Goal: Task Accomplishment & Management: Complete application form

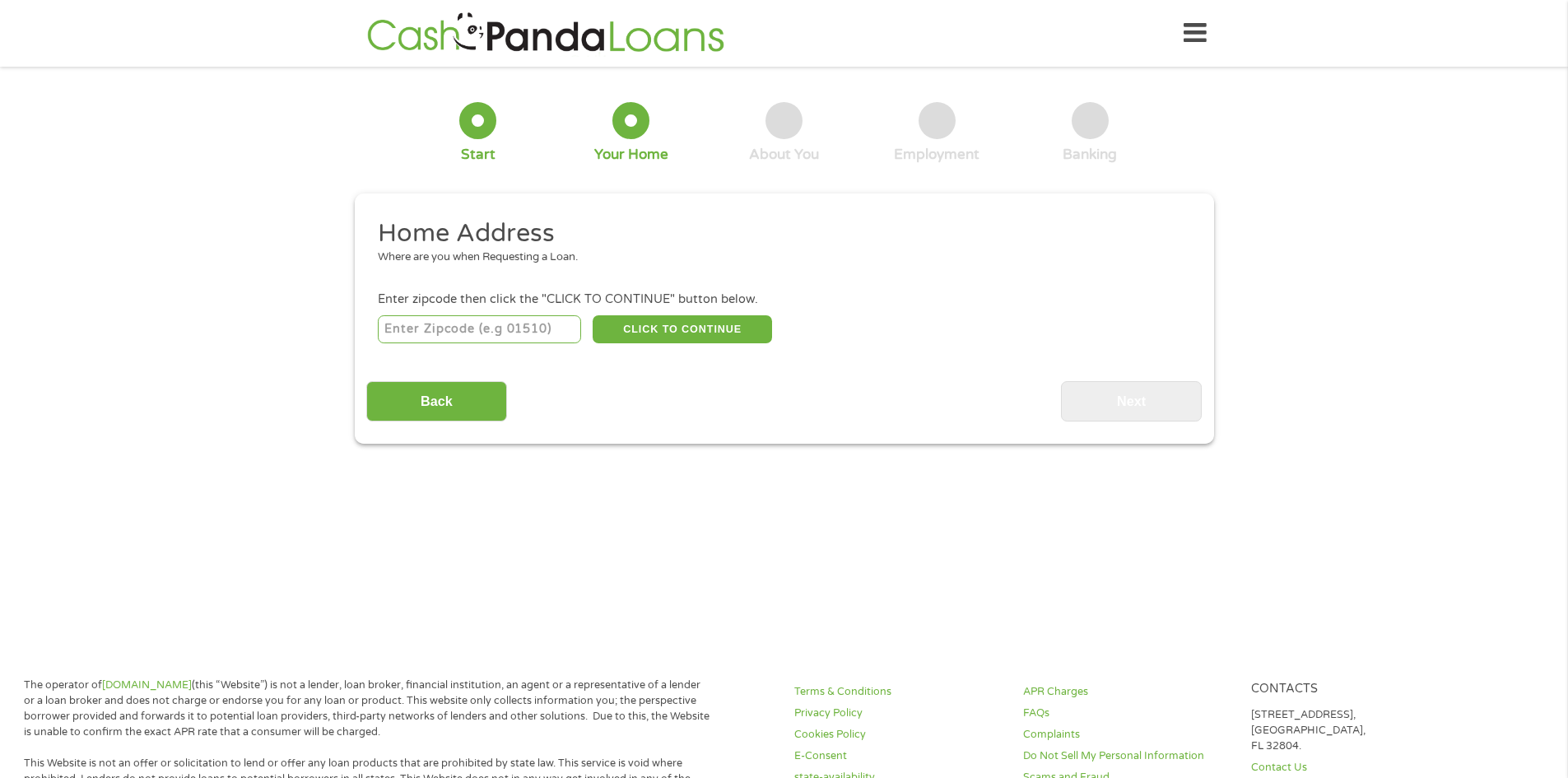
click at [531, 323] on input "number" at bounding box center [479, 329] width 203 height 28
type input "32216"
select select "Florida"
click at [673, 332] on button "CLICK TO CONTINUE" at bounding box center [682, 329] width 180 height 28
type input "32216"
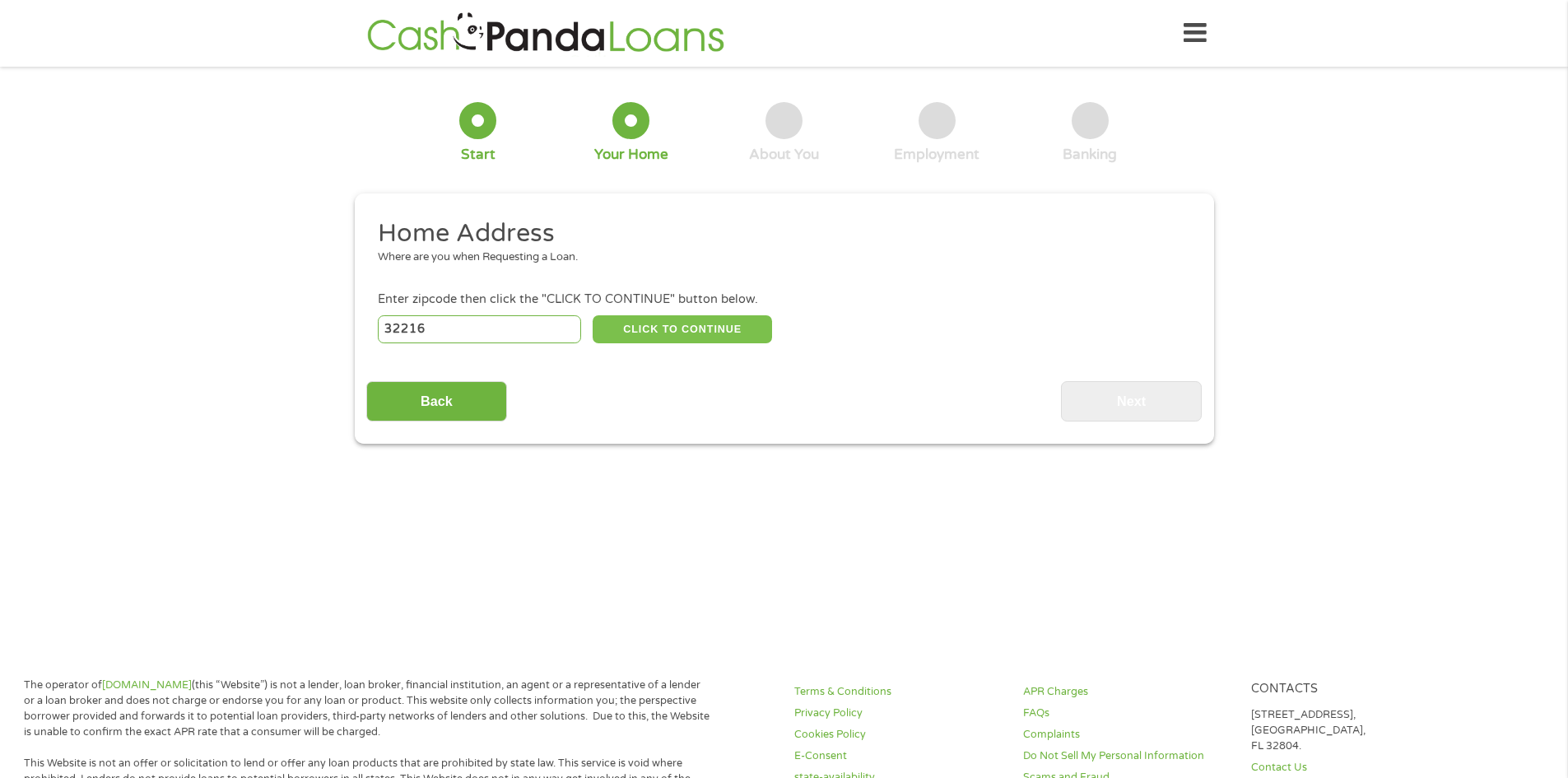
type input "Jacksonville"
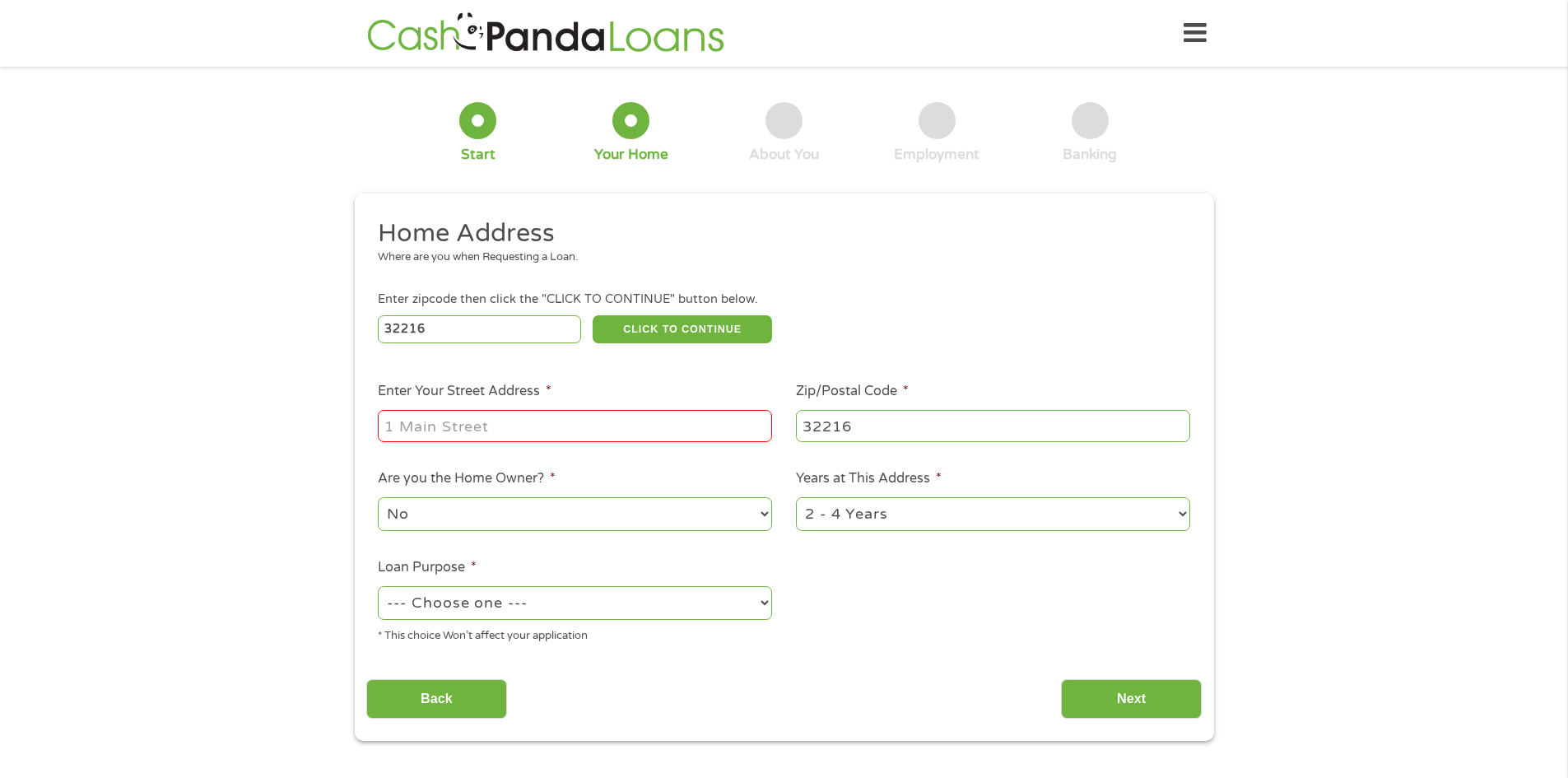
click at [581, 427] on input "Enter Your Street Address *" at bounding box center [575, 425] width 395 height 31
type input "222 SILVER CREEK APT 6"
click at [542, 504] on select "No Yes" at bounding box center [575, 514] width 395 height 34
click at [378, 497] on select "No Yes" at bounding box center [575, 514] width 395 height 34
click at [651, 609] on select "--- Choose one --- Pay Bills Debt Consolidation Home Improvement Major Purchase…" at bounding box center [575, 603] width 395 height 34
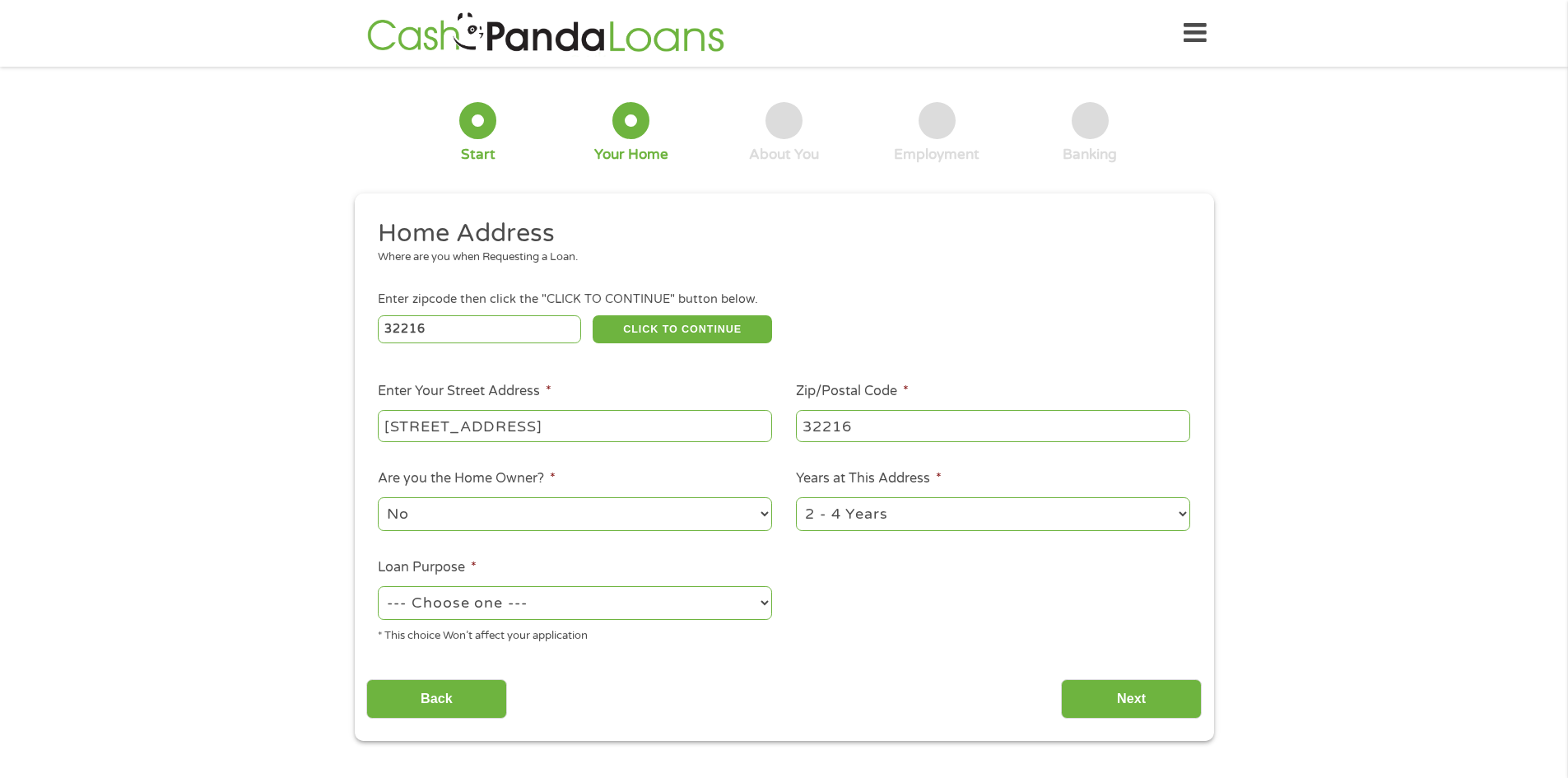
select select "medicalexpenses"
click at [378, 586] on select "--- Choose one --- Pay Bills Debt Consolidation Home Improvement Major Purchase…" at bounding box center [575, 603] width 395 height 34
click at [1125, 699] on input "Next" at bounding box center [1132, 699] width 141 height 40
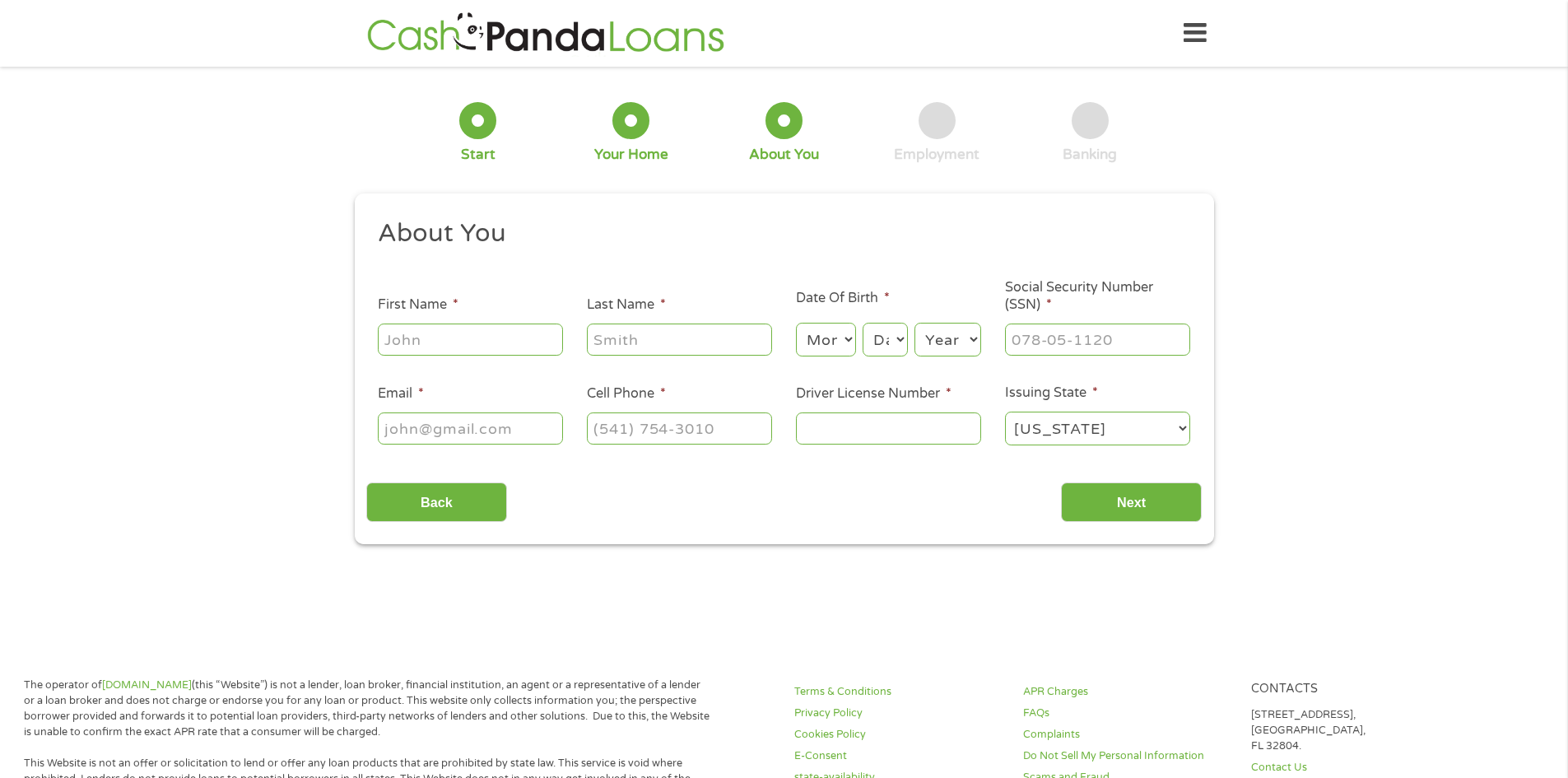
click at [478, 339] on input "First Name *" at bounding box center [470, 338] width 186 height 31
type input "Anthony"
type input "Neal"
type input "(904) 672-6128"
click at [483, 424] on input "Email *" at bounding box center [470, 427] width 186 height 31
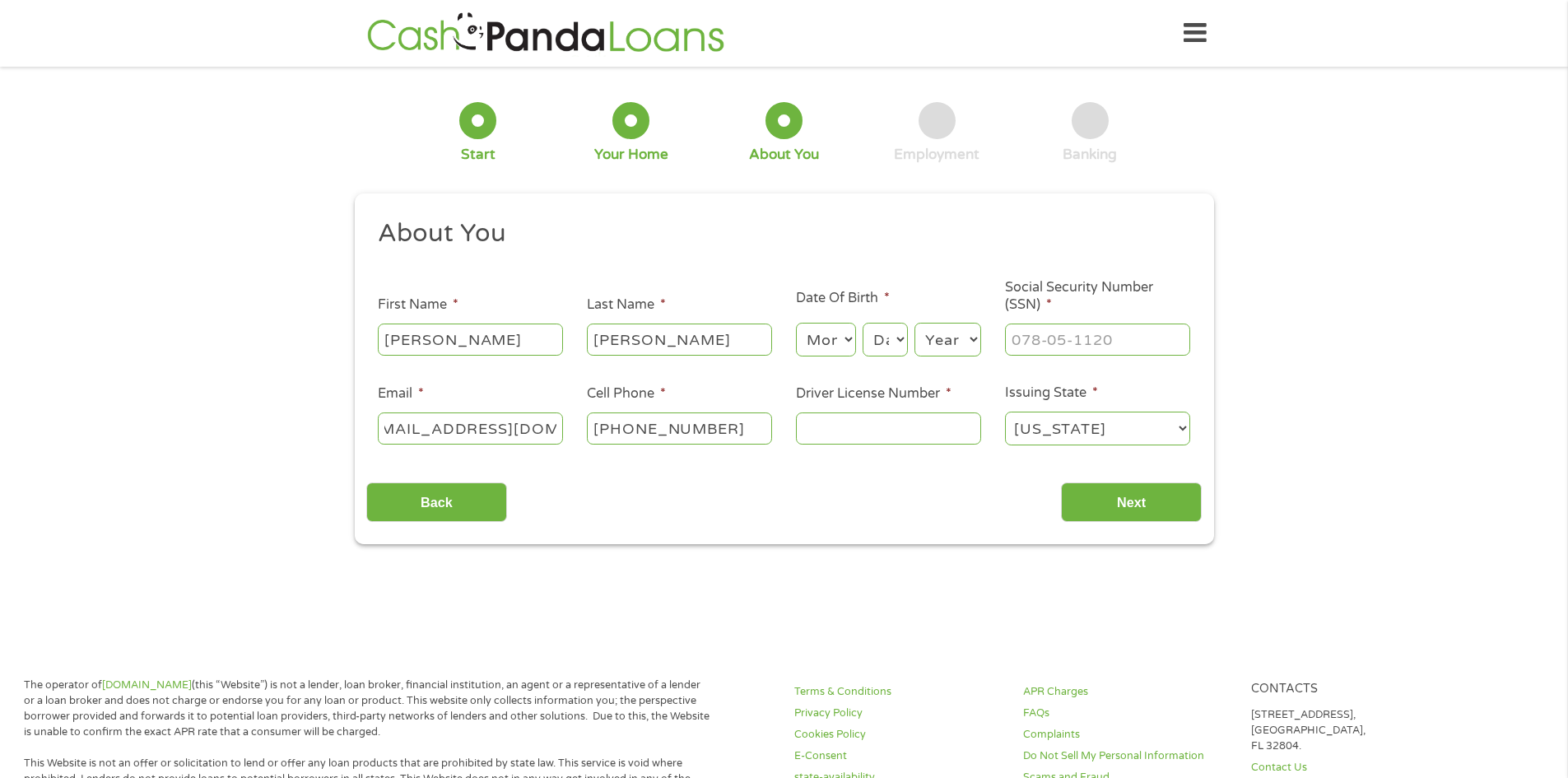
scroll to position [0, 37]
type input "bigman12510@yahoo.com"
click at [488, 130] on div at bounding box center [478, 121] width 37 height 37
click at [485, 129] on div at bounding box center [478, 121] width 37 height 37
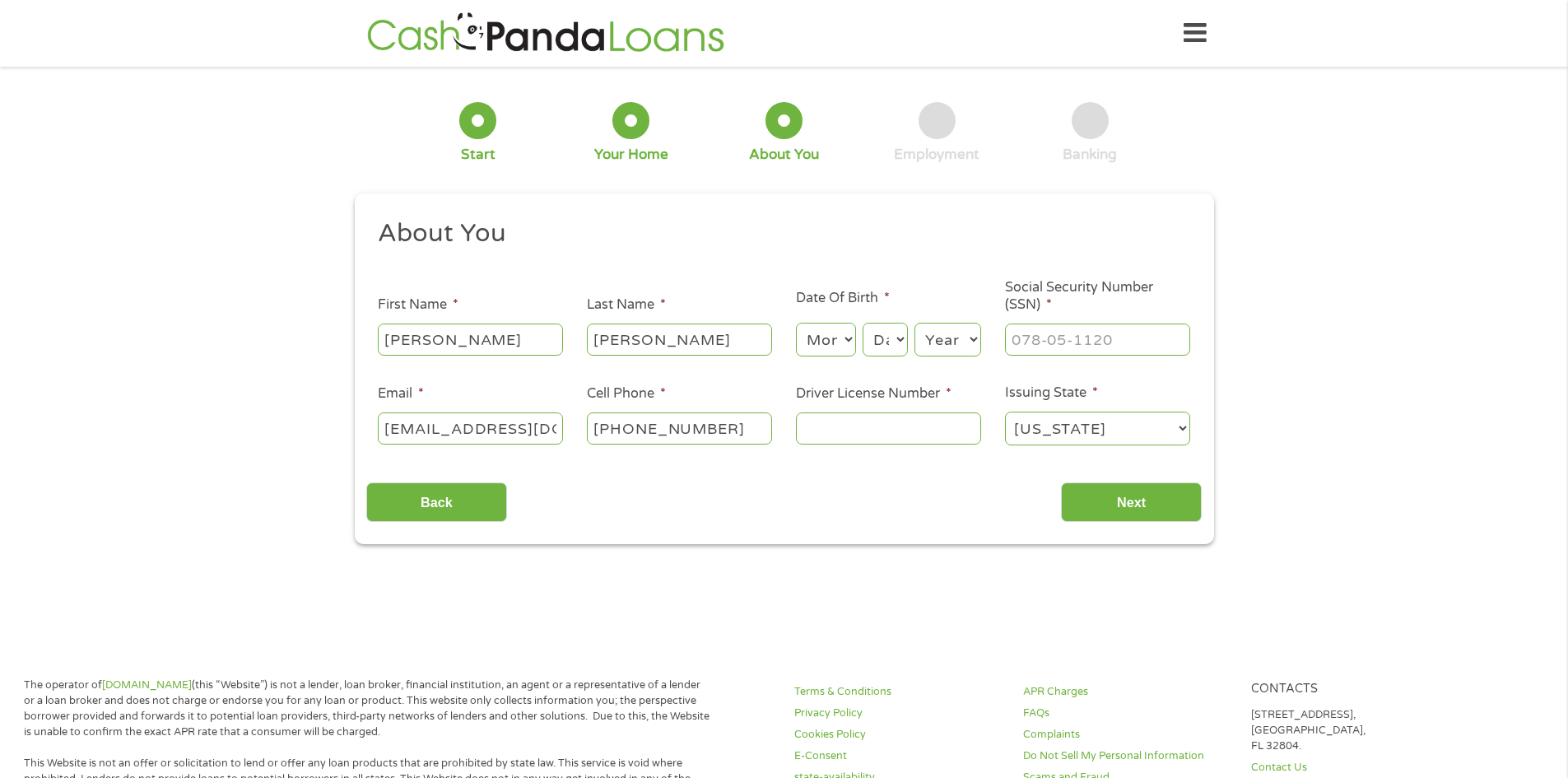
click at [485, 129] on div at bounding box center [478, 121] width 37 height 37
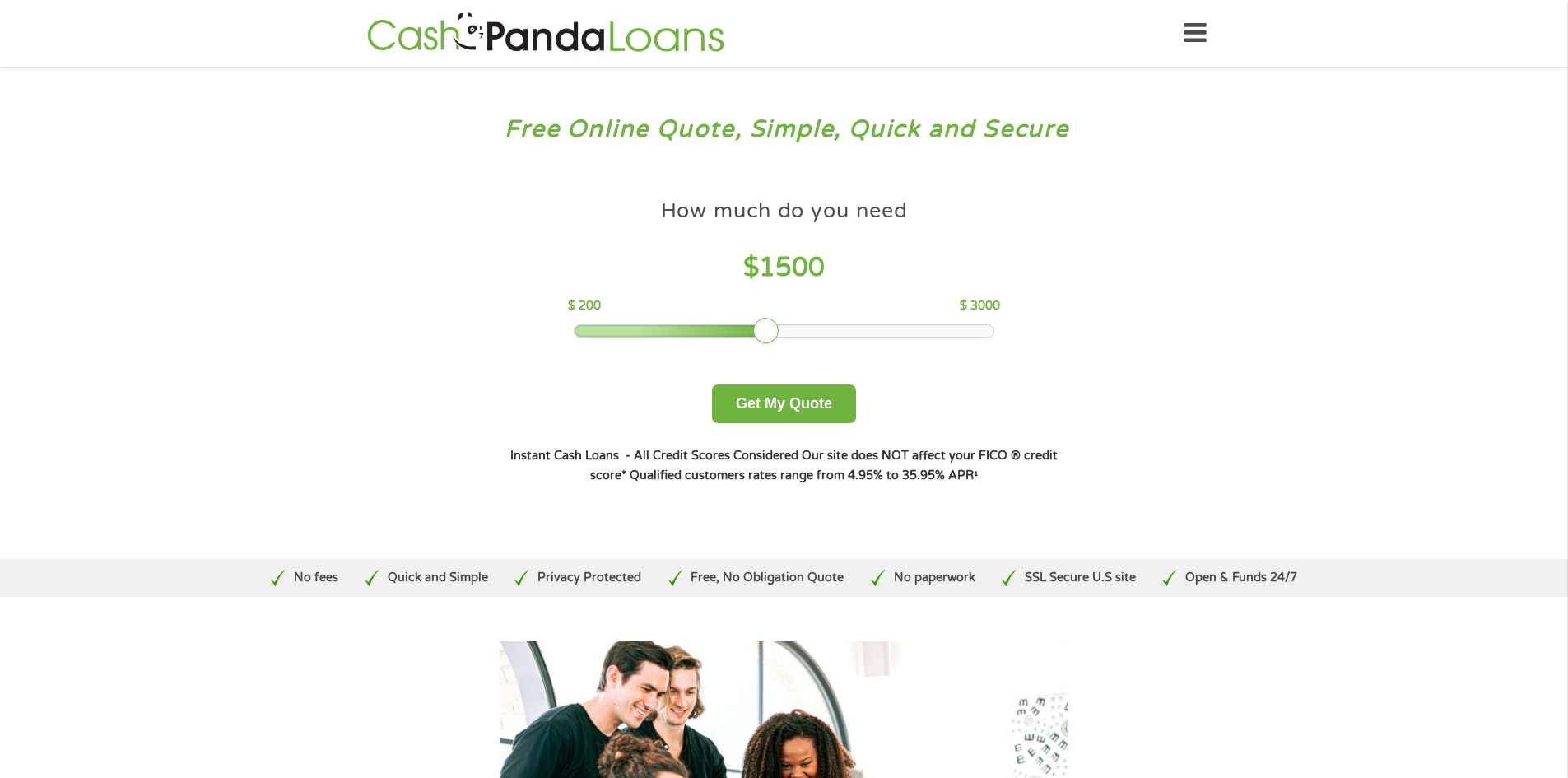
click at [768, 336] on div at bounding box center [783, 331] width 419 height 12
click at [788, 330] on div at bounding box center [783, 331] width 419 height 12
click at [818, 331] on div at bounding box center [783, 331] width 419 height 12
click at [849, 332] on div at bounding box center [783, 331] width 419 height 12
click at [762, 409] on button "Get My Quote" at bounding box center [784, 404] width 144 height 39
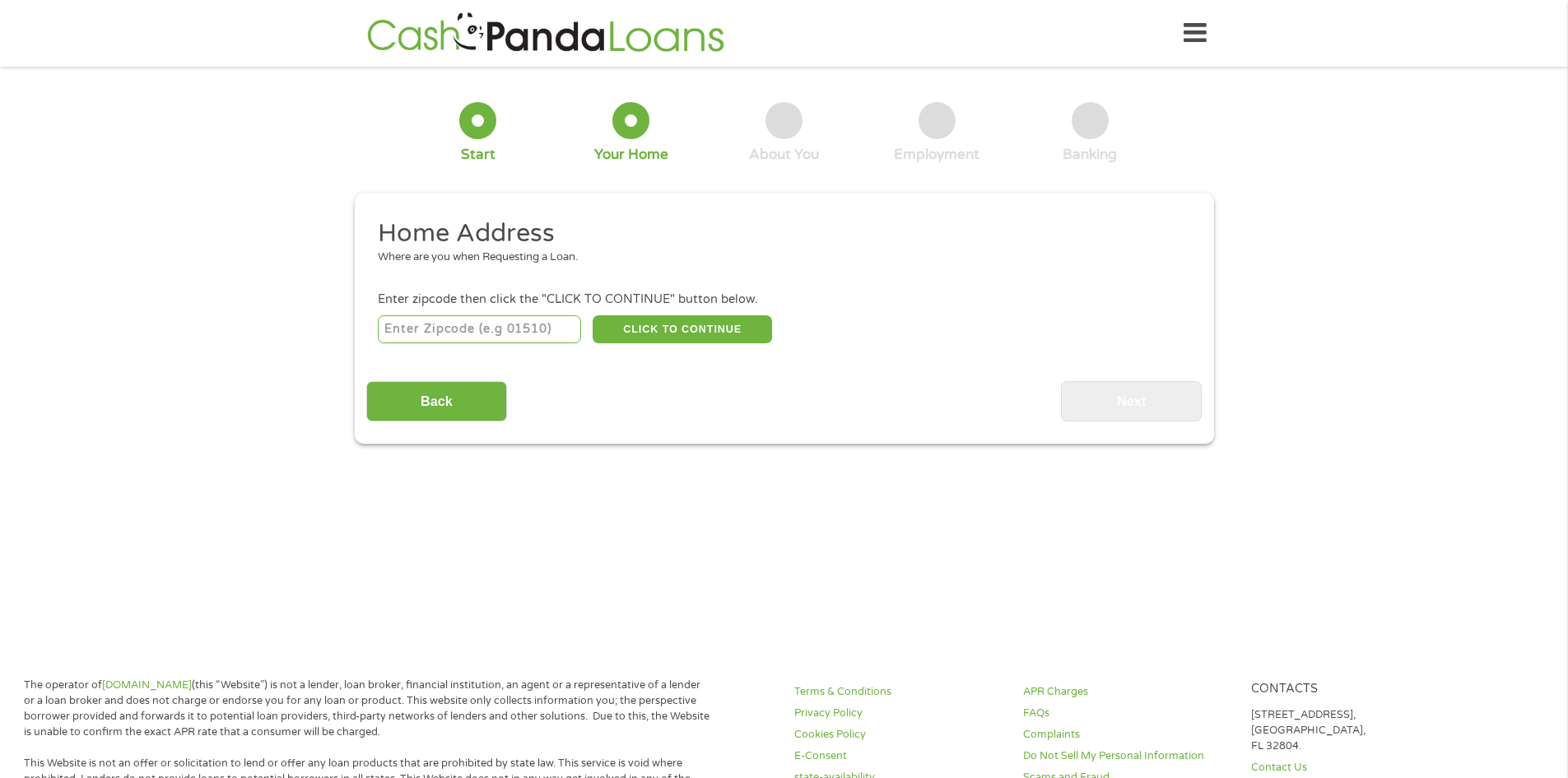
click at [538, 323] on input "number" at bounding box center [479, 329] width 203 height 28
type input "32216"
select select "Florida"
click at [650, 329] on button "CLICK TO CONTINUE" at bounding box center [682, 329] width 180 height 28
type input "32216"
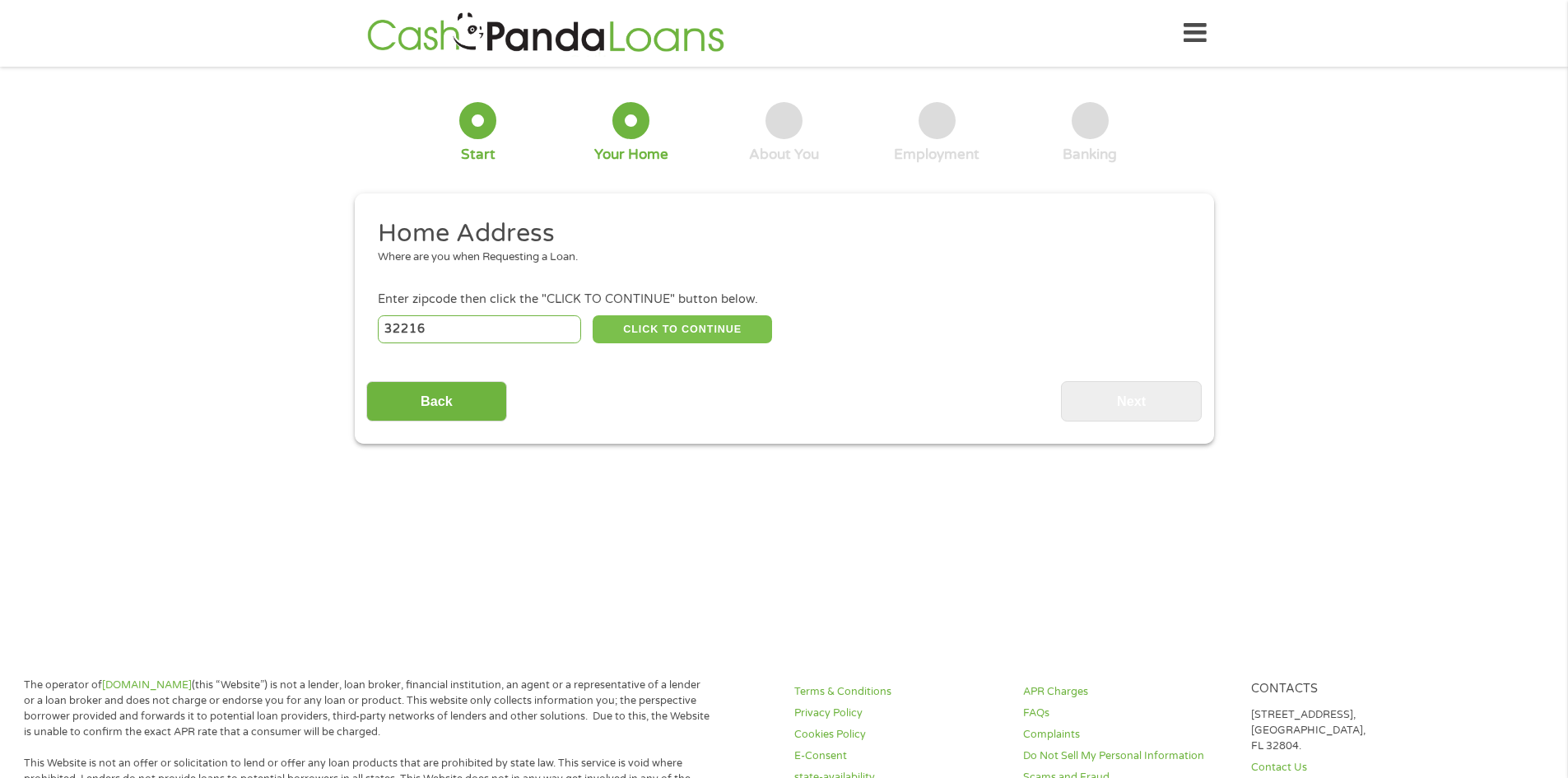
type input "Jacksonville"
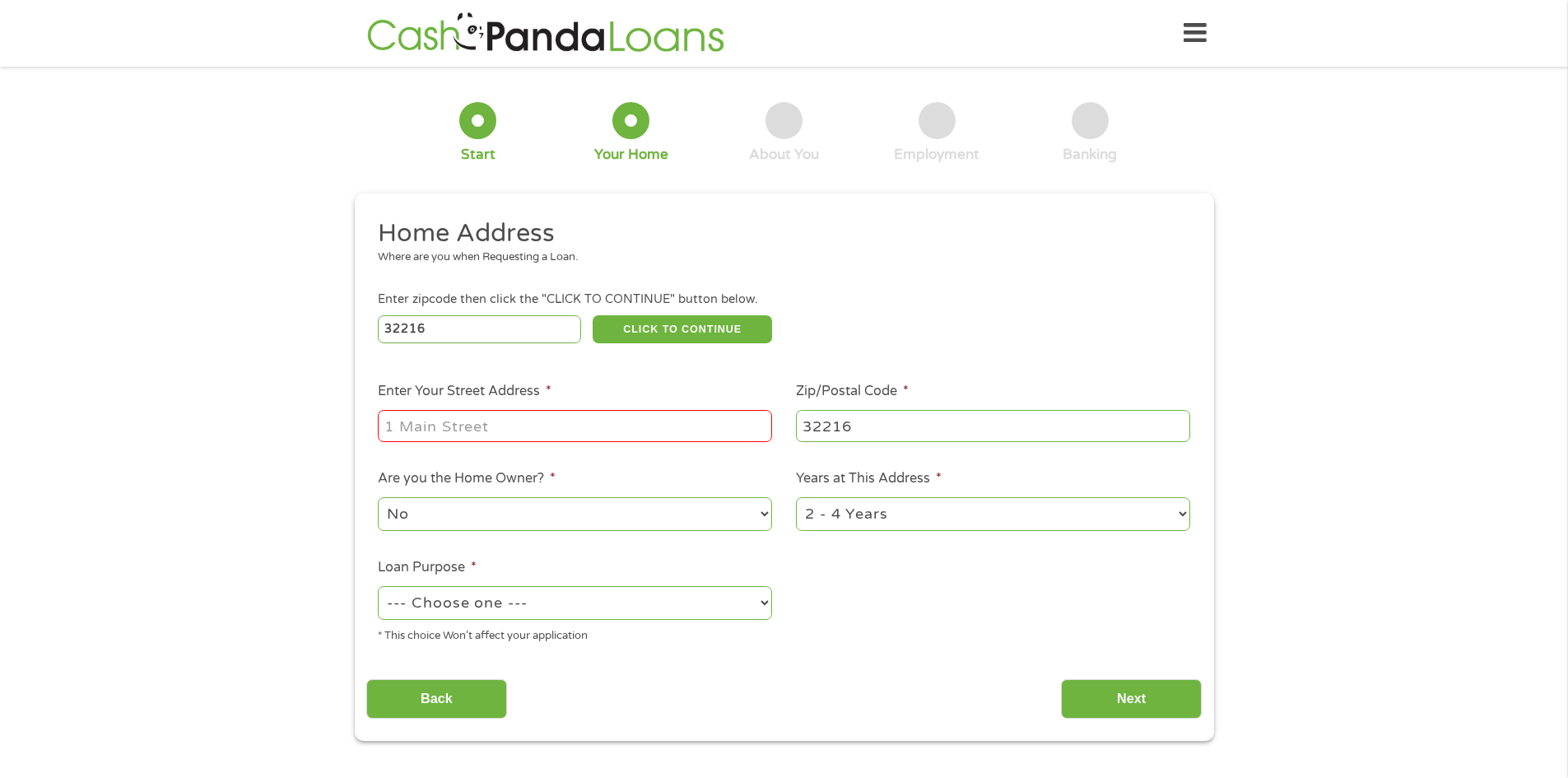
click at [579, 421] on input "Enter Your Street Address *" at bounding box center [575, 425] width 395 height 31
type input "222 SILVER CREEK APT 6"
click at [541, 611] on select "--- Choose one --- Pay Bills Debt Consolidation Home Improvement Major Purchase…" at bounding box center [575, 603] width 395 height 34
select select "medicalexpenses"
click at [378, 586] on select "--- Choose one --- Pay Bills Debt Consolidation Home Improvement Major Purchase…" at bounding box center [575, 603] width 395 height 34
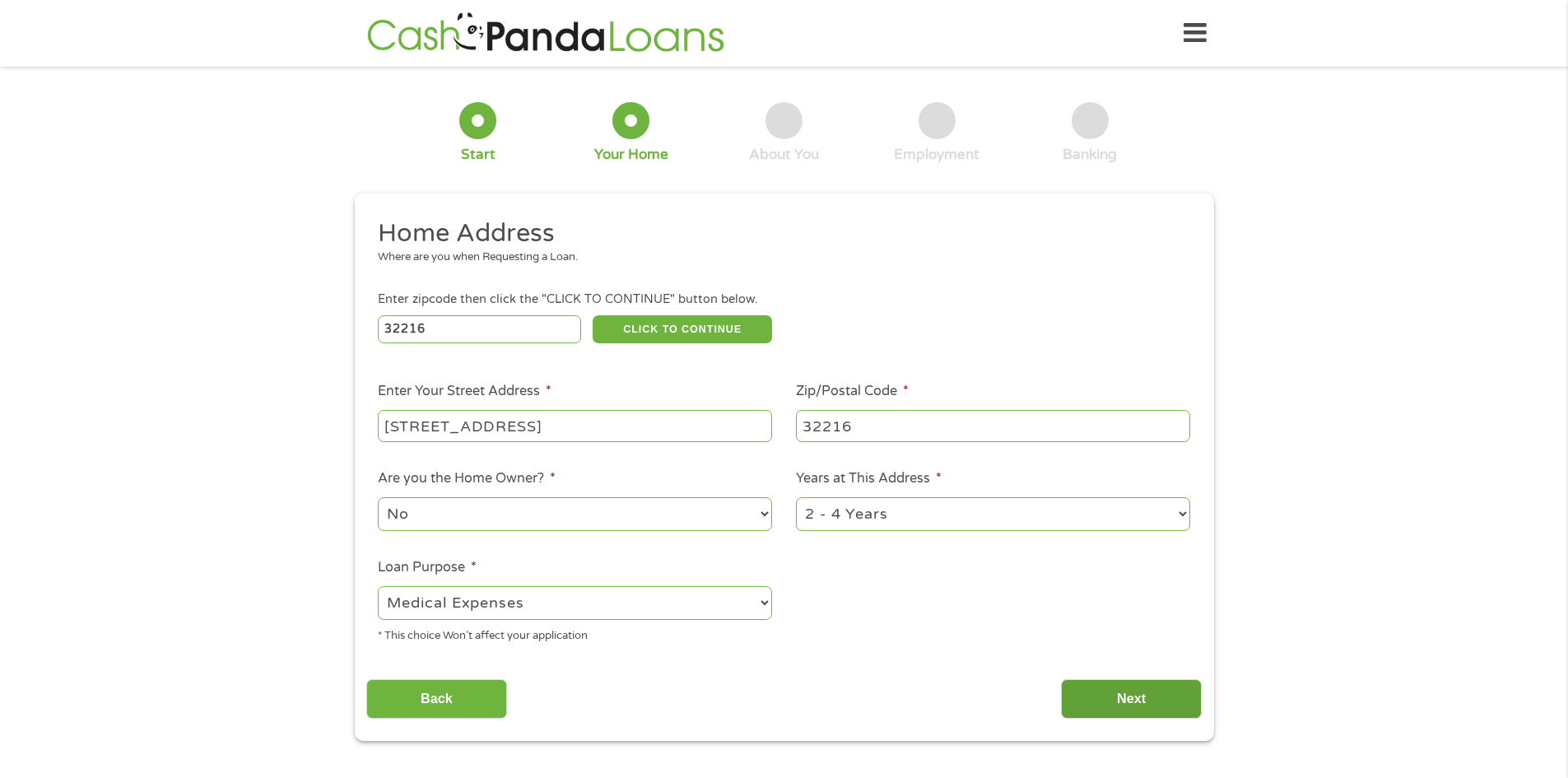
click at [1154, 697] on input "Next" at bounding box center [1132, 699] width 141 height 40
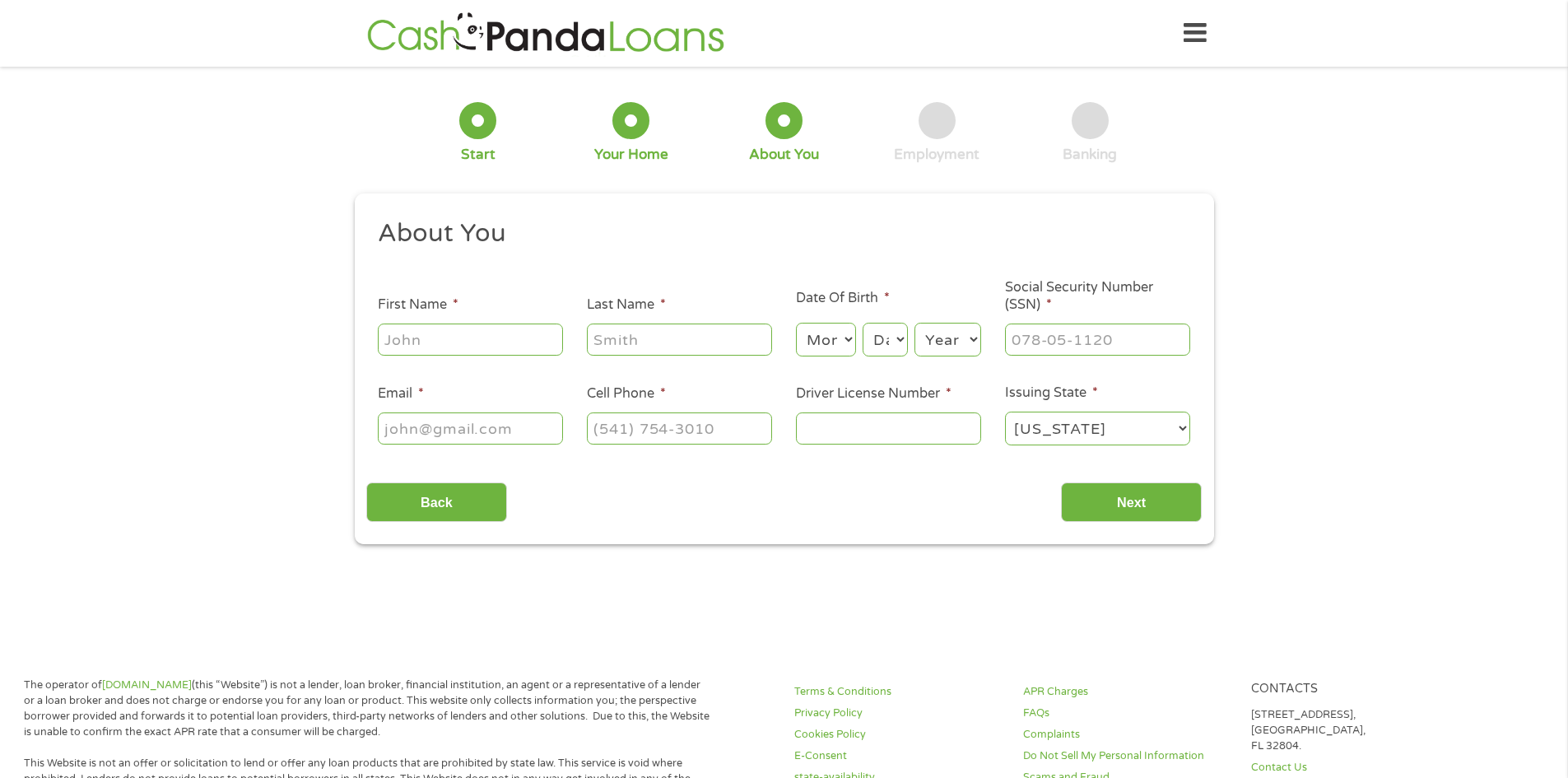
click at [525, 337] on input "First Name *" at bounding box center [470, 338] width 186 height 31
type input "Anthony"
type input "Neal"
type input "(904) 672-6128"
click at [449, 437] on input "Email *" at bounding box center [470, 427] width 186 height 31
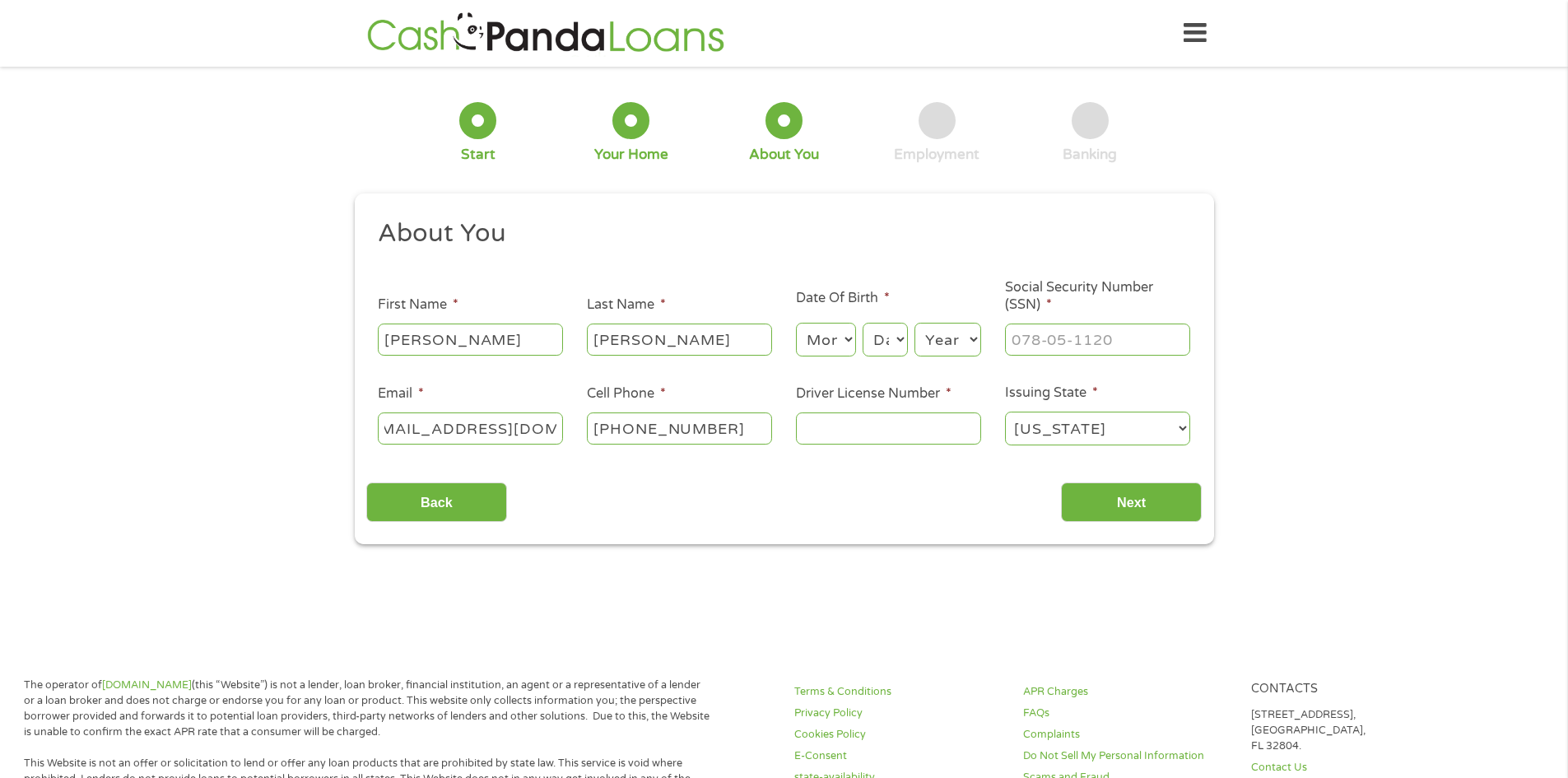
scroll to position [0, 37]
type input "bigman12510@yahoo.com"
click at [844, 437] on input "Driver License Number *" at bounding box center [888, 427] width 186 height 31
type input "N400010880900"
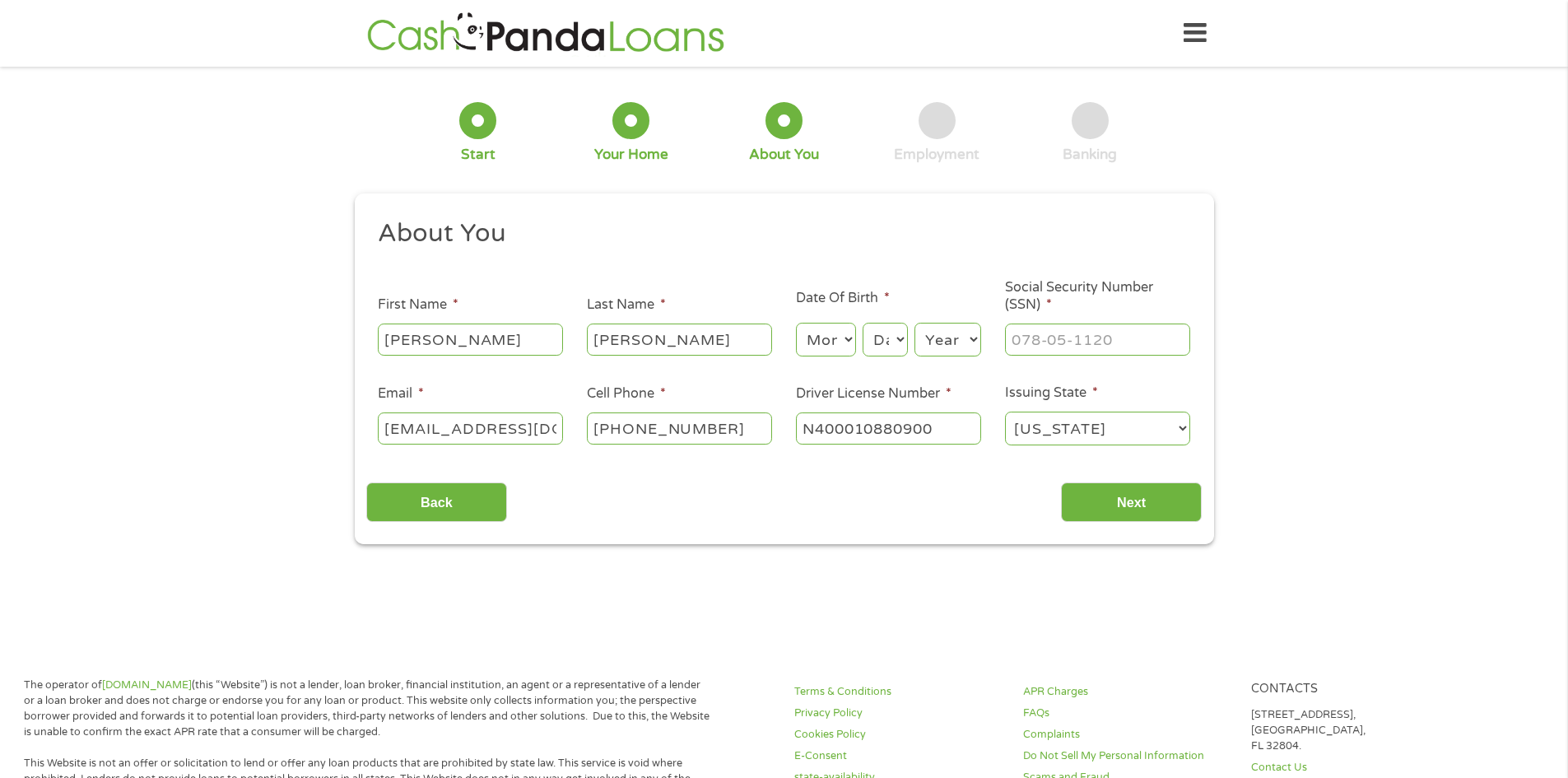
click at [850, 330] on select "Month 1 2 3 4 5 6 7 8 9 10 11 12" at bounding box center [826, 339] width 60 height 34
select select "3"
click at [796, 322] on select "Month 1 2 3 4 5 6 7 8 9 10 11 12" at bounding box center [826, 339] width 60 height 34
click at [893, 339] on select "Day 1 2 3 4 5 6 7 8 9 10 11 12 13 14 15 16 17 18 19 20 21 22 23 24 25 26 27 28 …" at bounding box center [885, 339] width 44 height 34
select select "10"
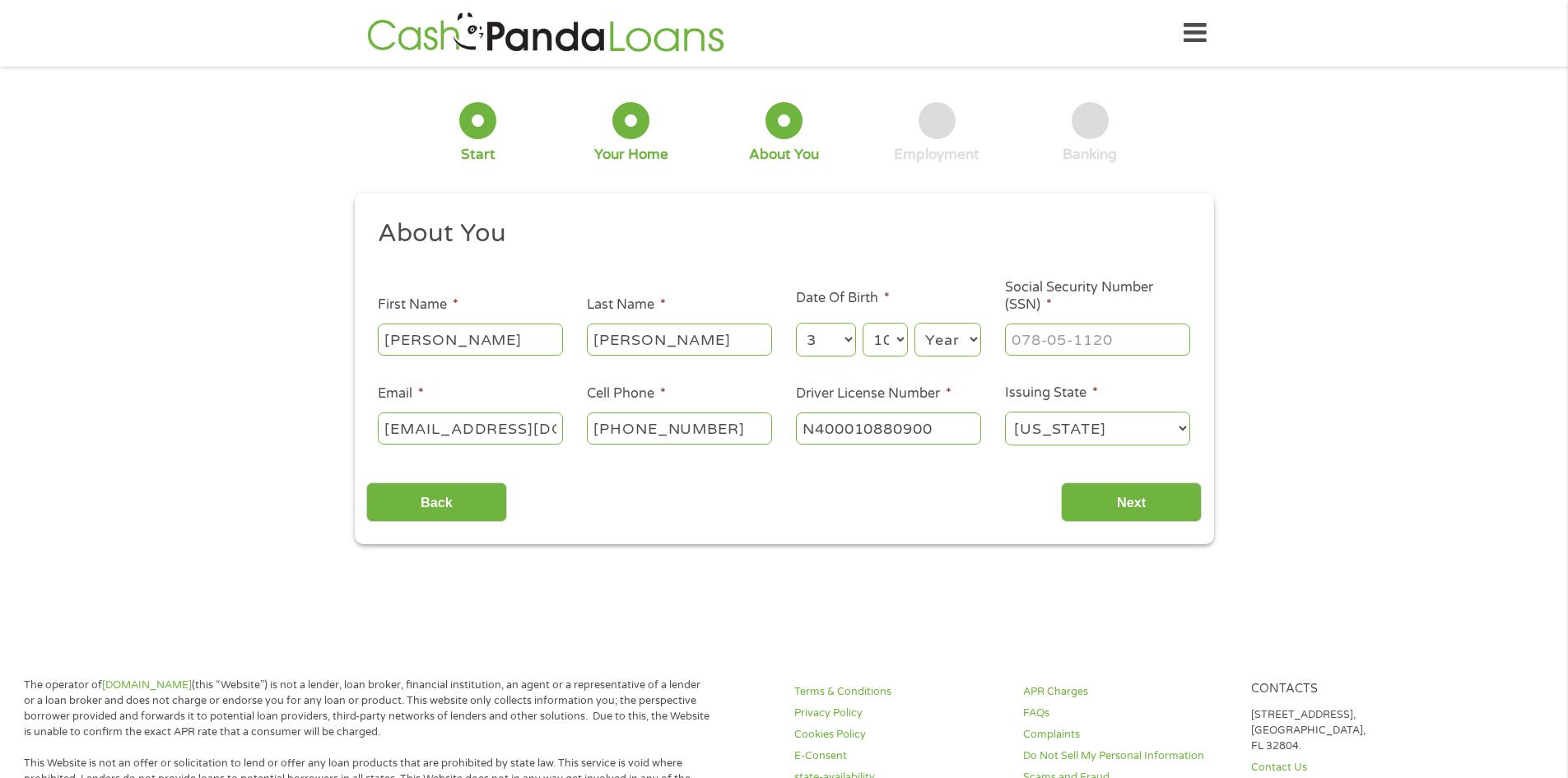
click at [863, 322] on select "Day 1 2 3 4 5 6 7 8 9 10 11 12 13 14 15 16 17 18 19 20 21 22 23 24 25 26 27 28 …" at bounding box center [885, 339] width 44 height 34
click at [970, 336] on select "Year 2007 2006 2005 2004 2003 2002 2001 2000 1999 1998 1997 1996 1995 1994 1993…" at bounding box center [947, 339] width 66 height 34
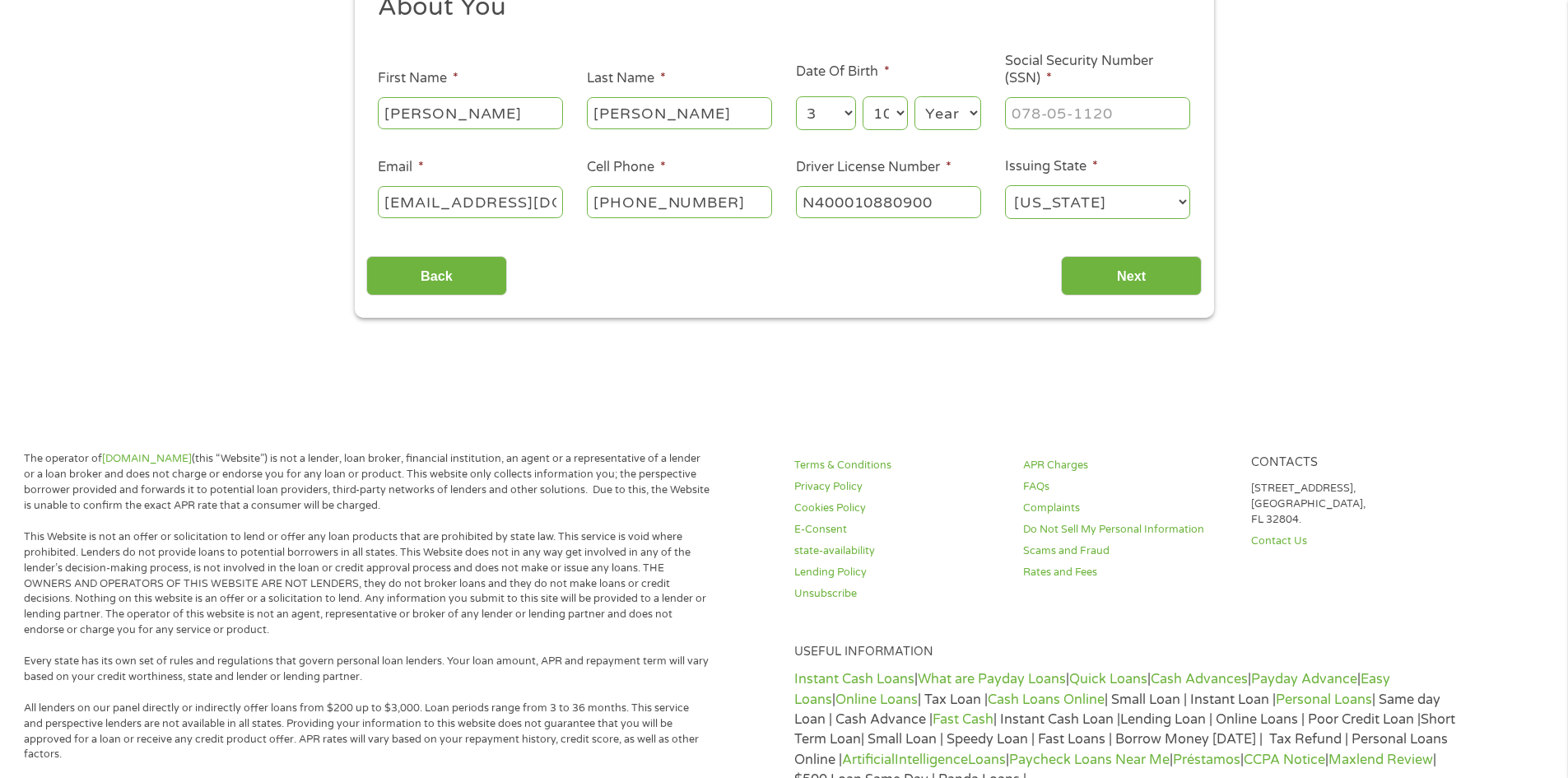
scroll to position [247, 0]
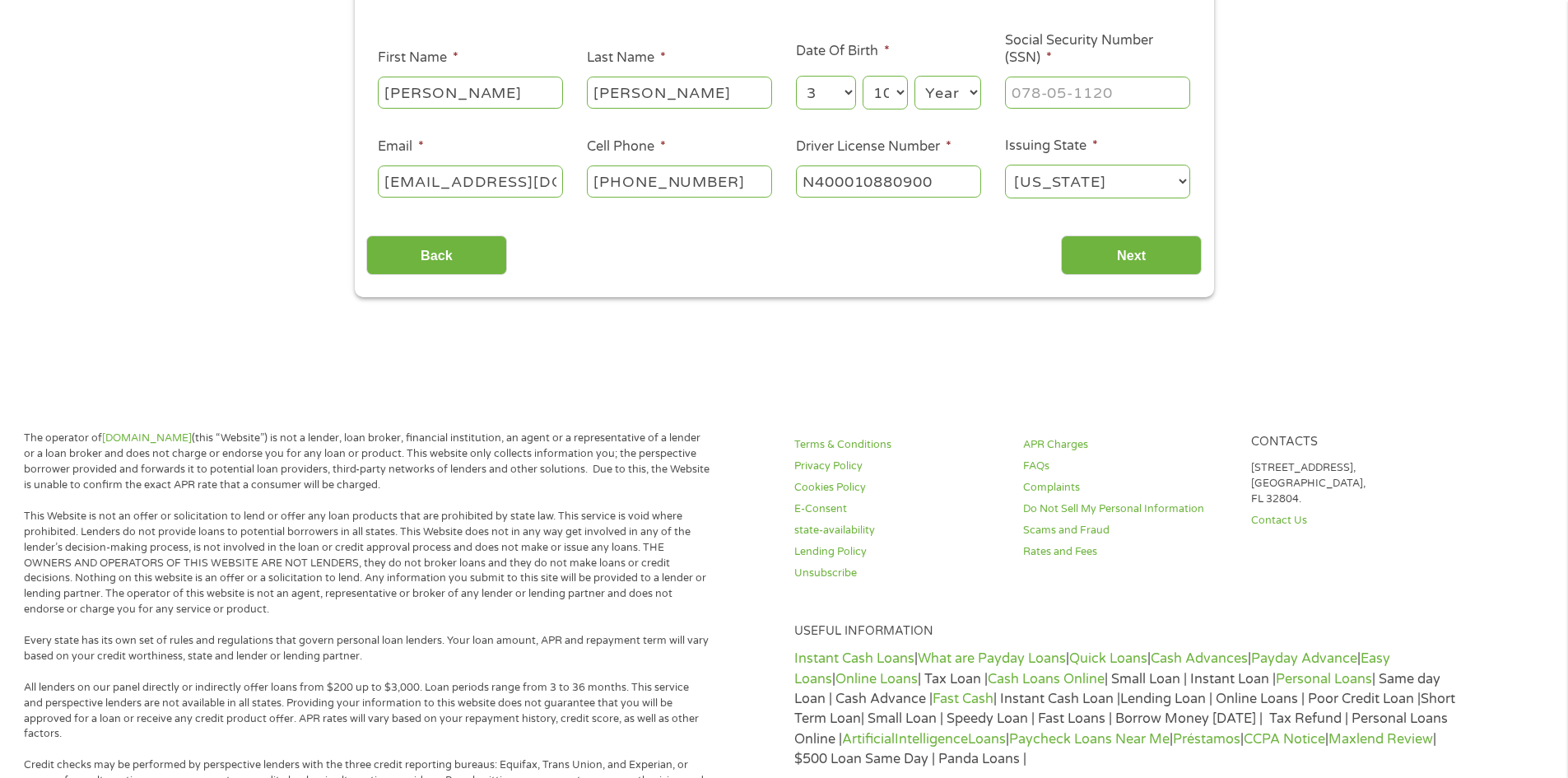
click at [978, 100] on select "Year 2007 2006 2005 2004 2003 2002 2001 2000 1999 1998 1997 1996 1995 1994 1993…" at bounding box center [947, 92] width 66 height 34
select select "1988"
click at [914, 76] on select "Year 2007 2006 2005 2004 2003 2002 2001 2000 1999 1998 1997 1996 1995 1994 1993…" at bounding box center [947, 92] width 66 height 34
click at [1165, 91] on input "___-__-____" at bounding box center [1097, 91] width 186 height 31
type input "253-67-0281"
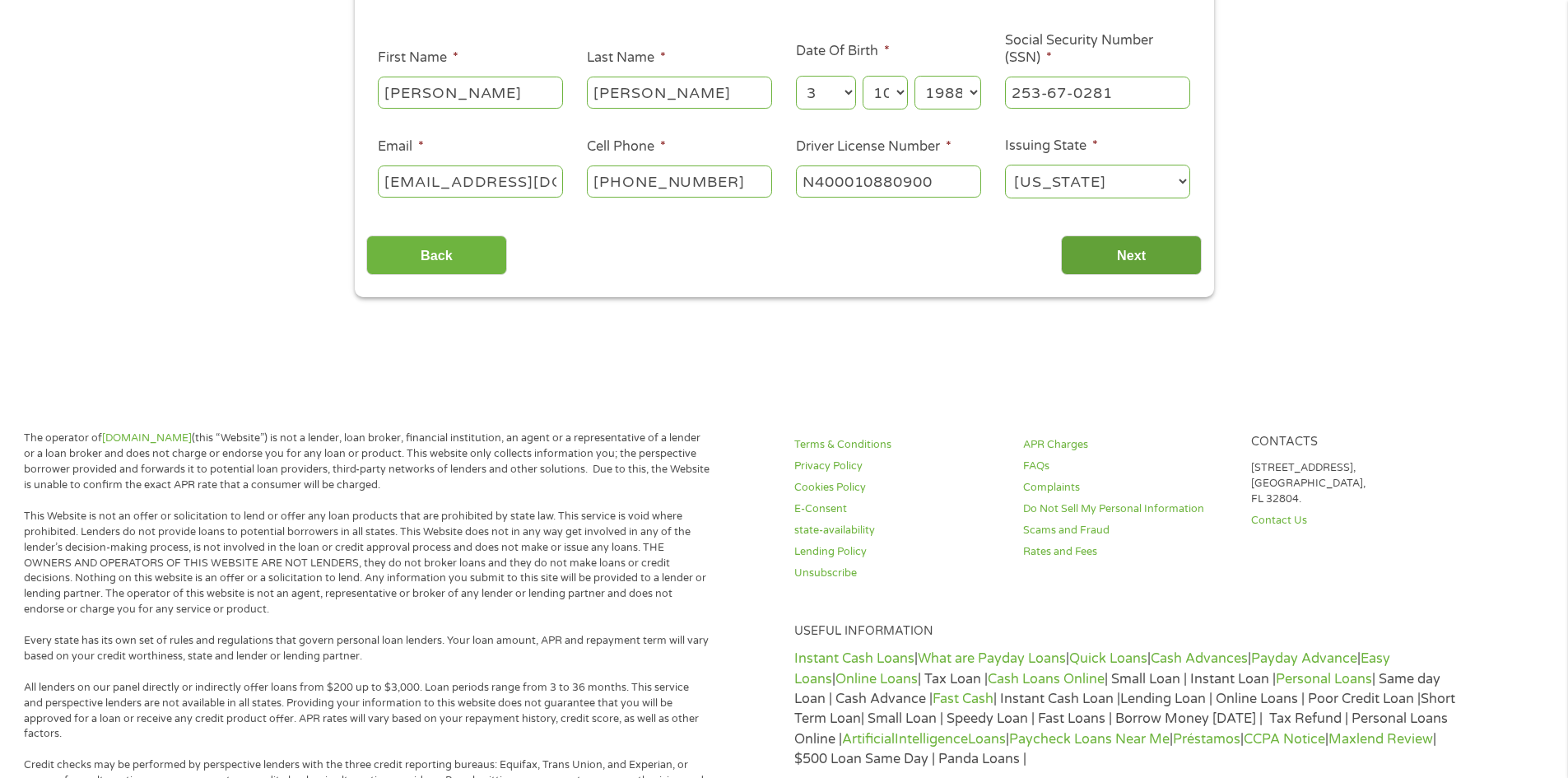
click at [1169, 244] on input "Next" at bounding box center [1132, 255] width 141 height 40
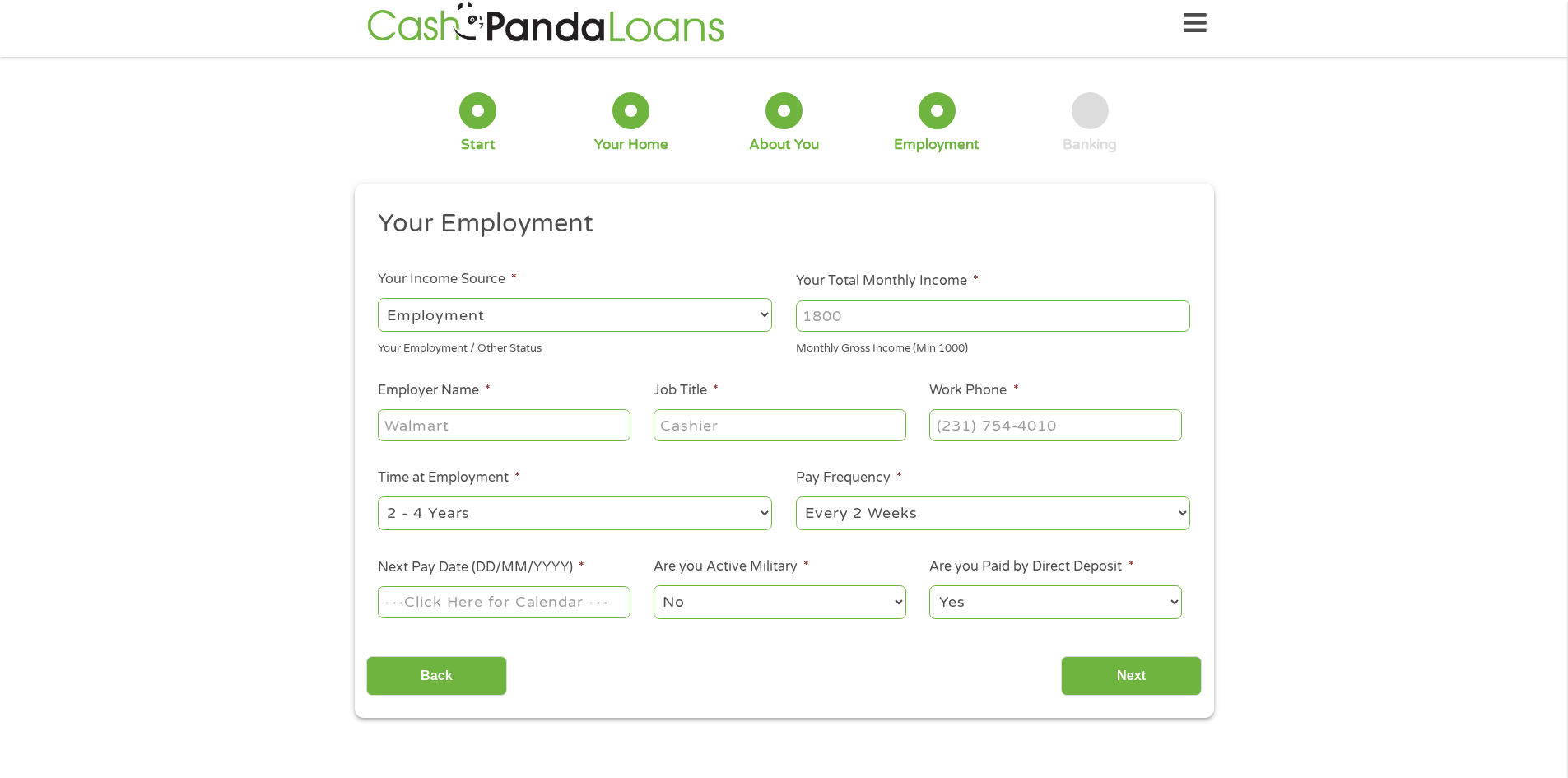
scroll to position [0, 0]
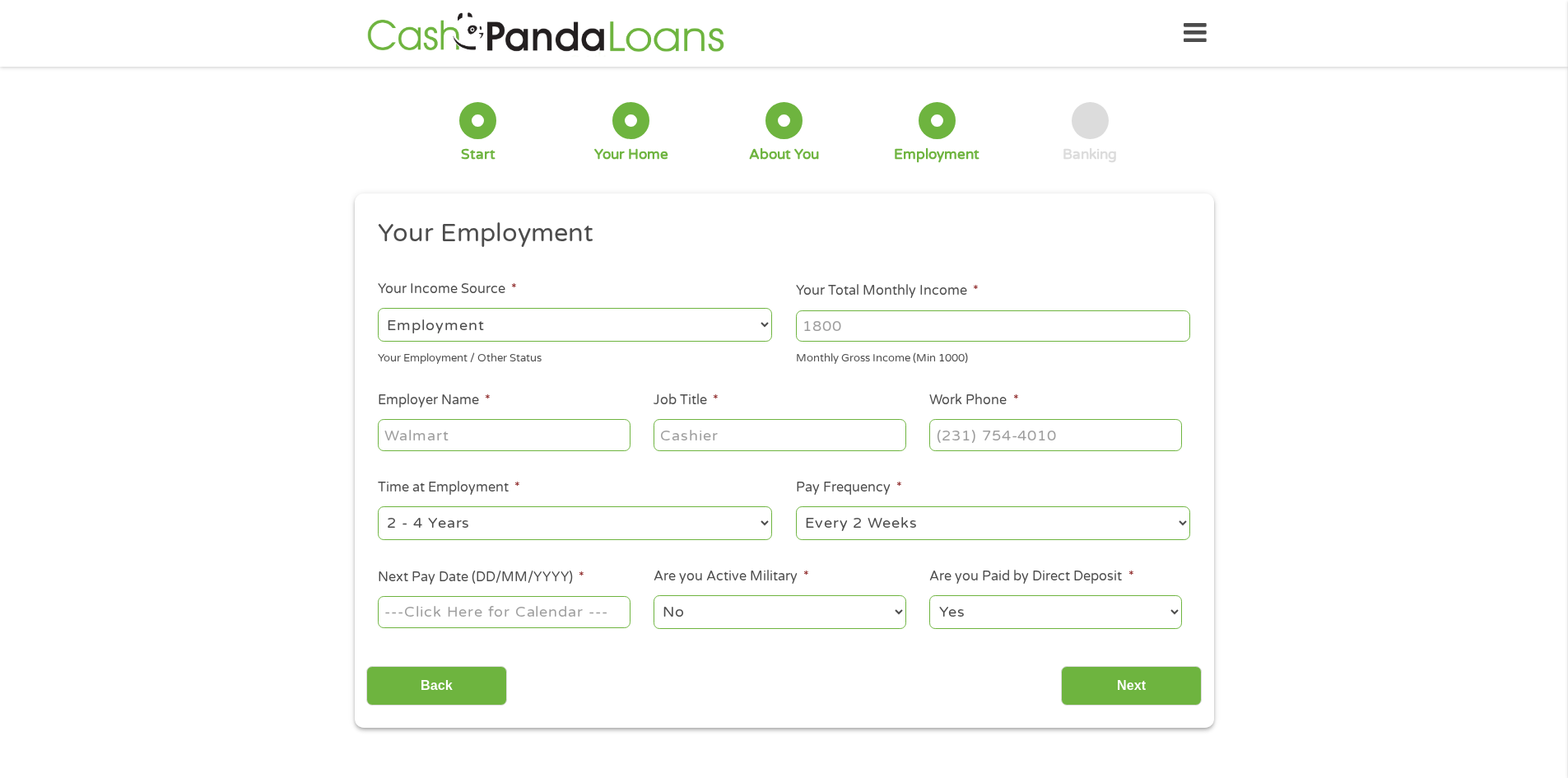
click at [640, 323] on select "--- Choose one --- Employment Self Employed Benefits" at bounding box center [575, 325] width 395 height 34
click at [378, 308] on select "--- Choose one --- Employment Self Employed Benefits" at bounding box center [575, 325] width 395 height 34
click at [887, 325] on input "Your Total Monthly Income *" at bounding box center [993, 326] width 395 height 31
type input "3000"
click at [528, 437] on input "Employer Name *" at bounding box center [504, 434] width 252 height 31
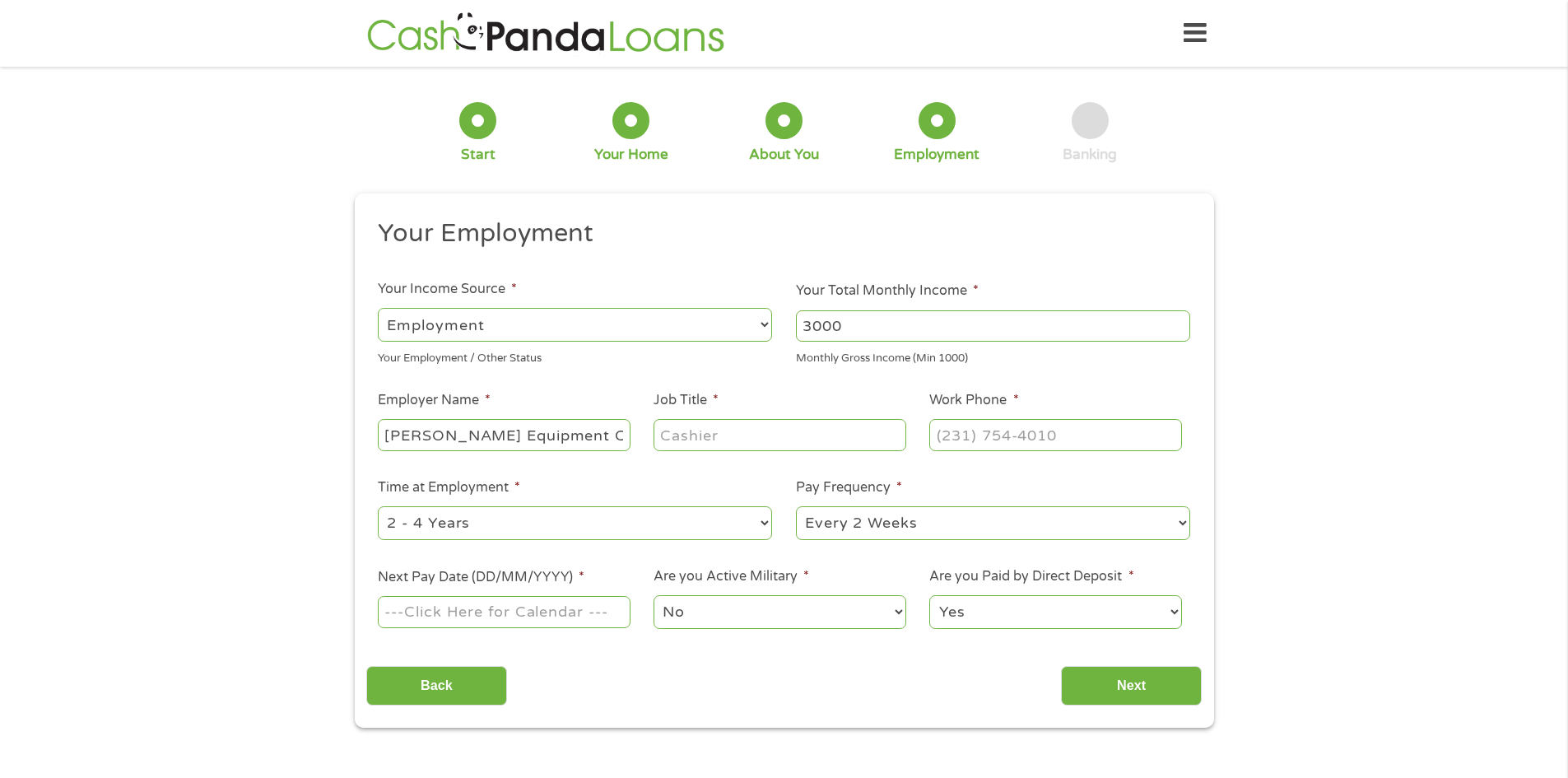
type input "Beard Equipment Company"
click at [672, 428] on input "Job Title *" at bounding box center [780, 434] width 252 height 31
type input "parts Department"
click at [971, 436] on input "(___) ___-____" at bounding box center [1055, 434] width 252 height 31
type input "(904) 296-5000"
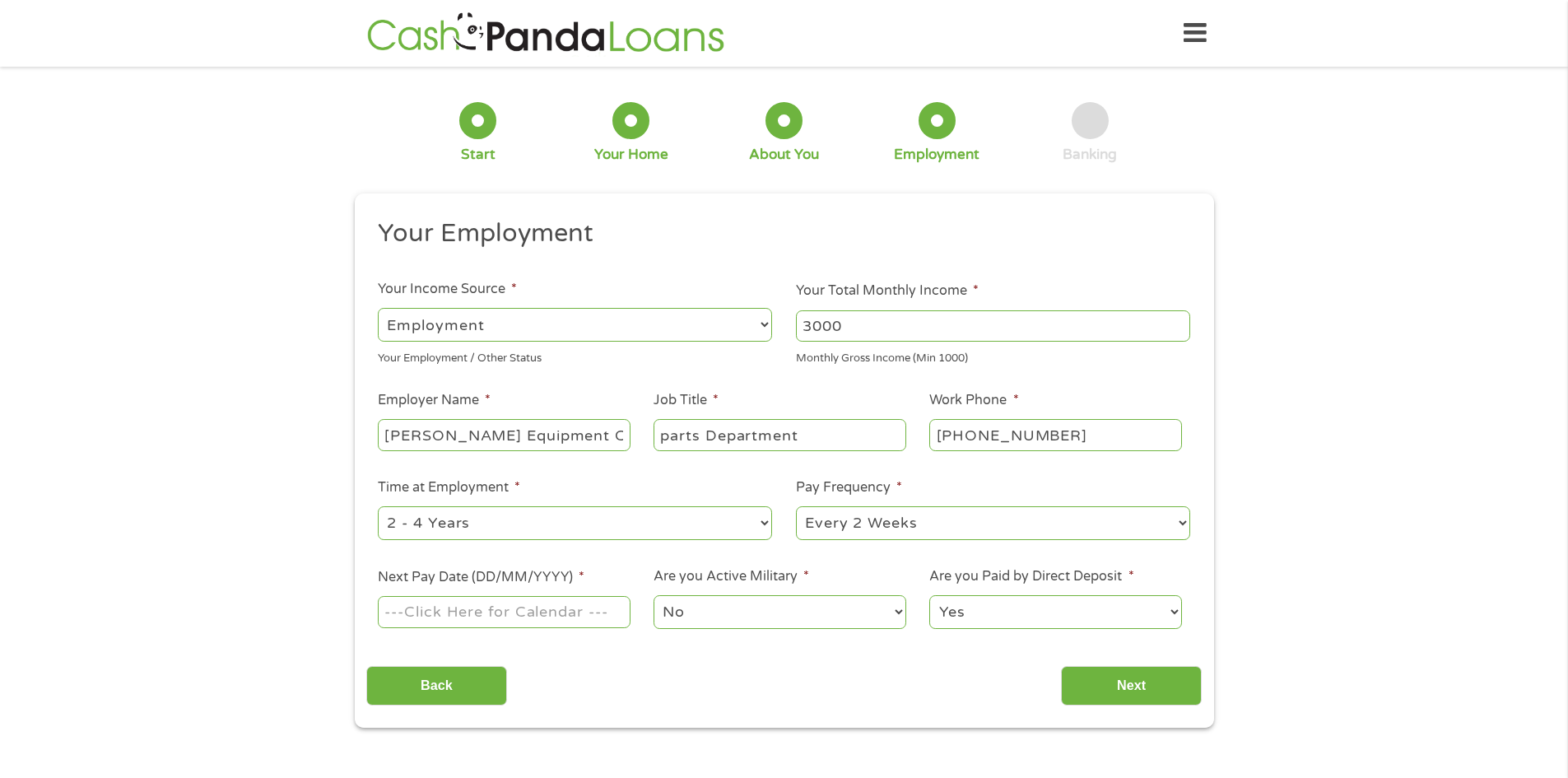
click at [529, 614] on input "Next Pay Date (DD/MM/YYYY) *" at bounding box center [504, 611] width 252 height 31
click at [427, 619] on input "Next Pay Date (DD/MM/YYYY) *" at bounding box center [504, 611] width 252 height 31
type input "10/10/2025"
click at [1119, 679] on input "Next" at bounding box center [1132, 686] width 141 height 40
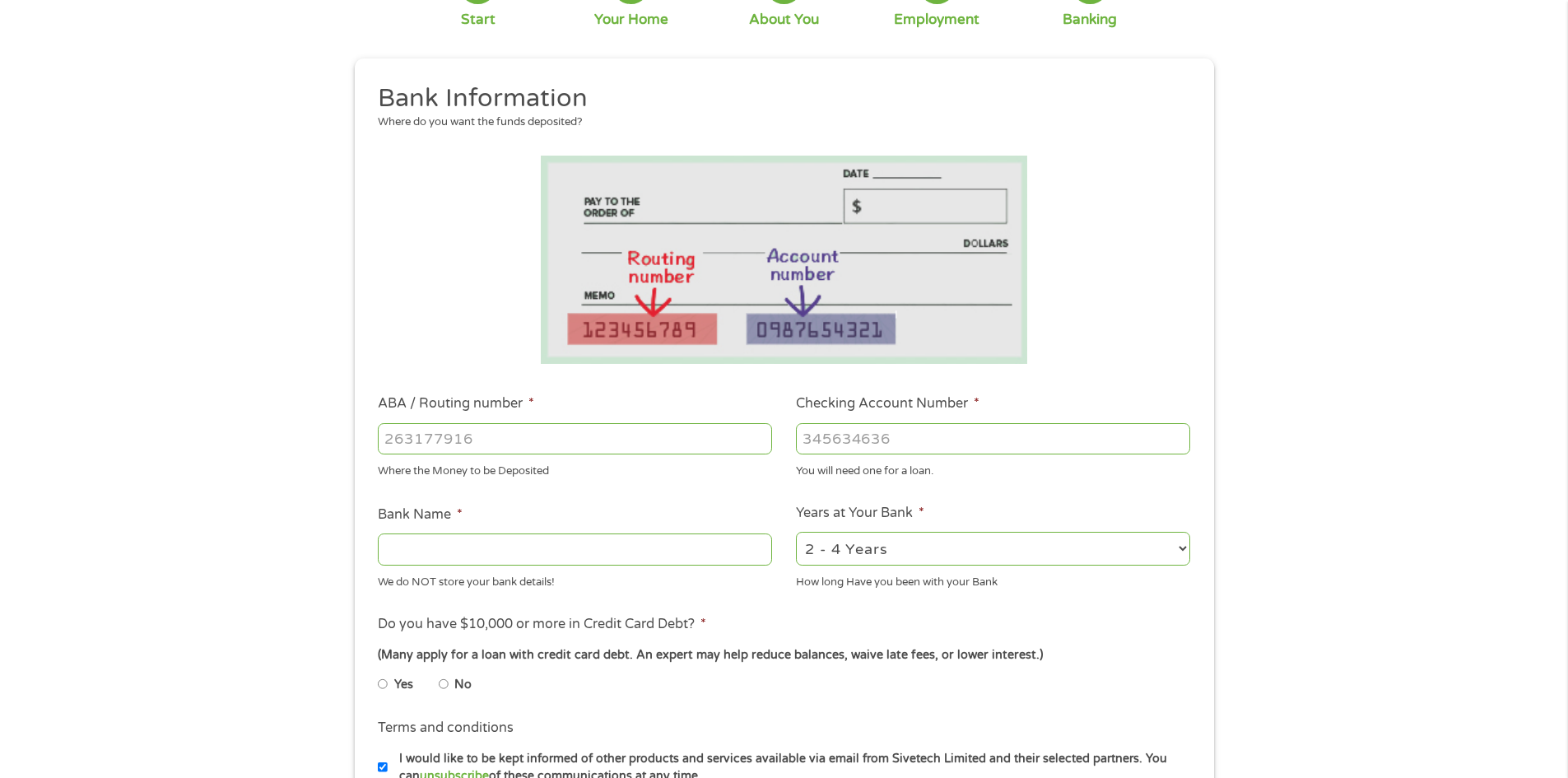
scroll to position [164, 0]
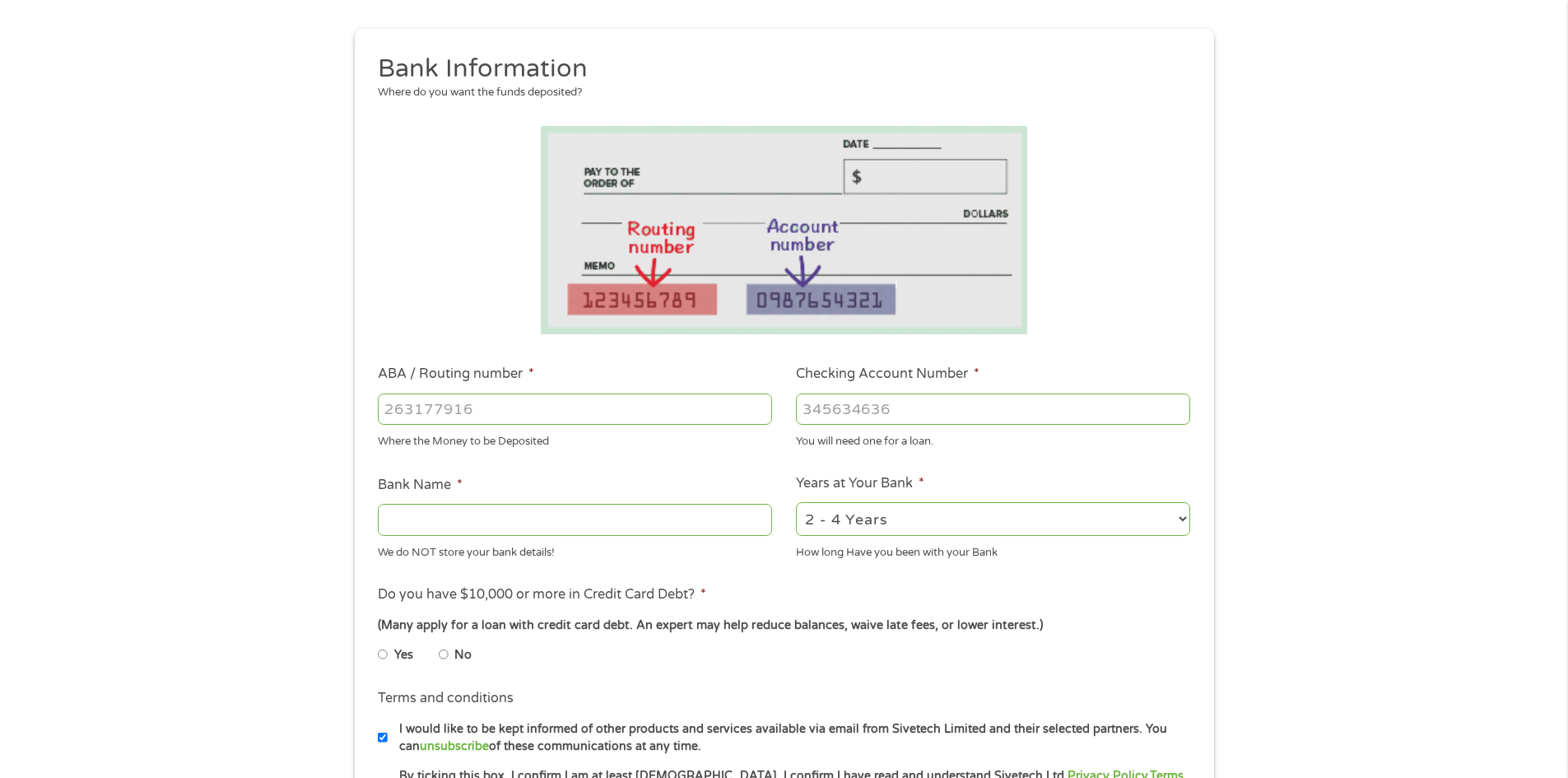
click at [635, 410] on input "ABA / Routing number *" at bounding box center [575, 409] width 395 height 31
click at [999, 406] on input "Checking Account Number *" at bounding box center [993, 409] width 395 height 31
click at [575, 416] on input "6994640453" at bounding box center [575, 409] width 395 height 31
type input "6"
type input "063107513"
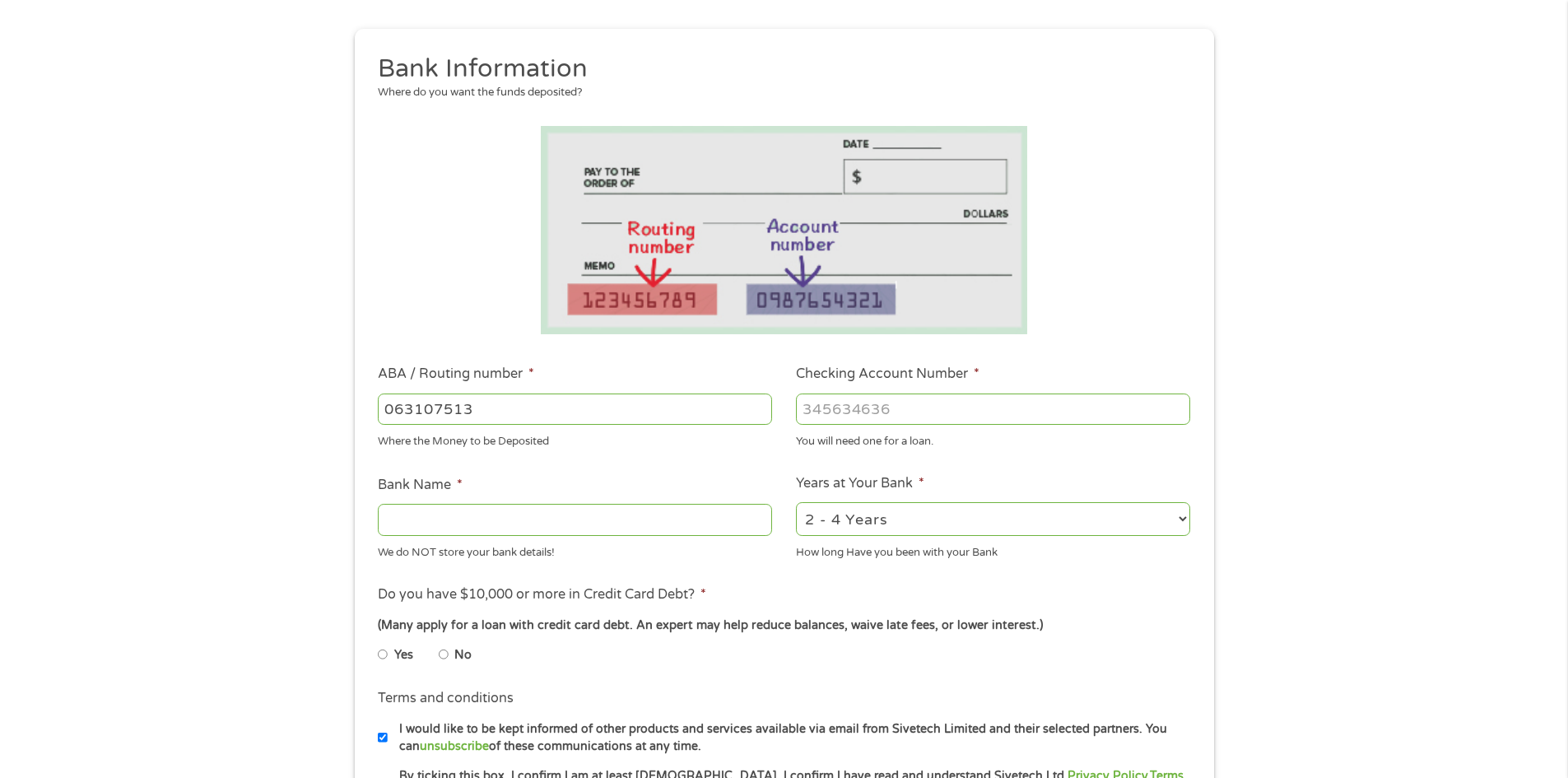
type input "WELLS FARGO BANK"
type input "063107513"
click at [941, 394] on input "Checking Account Number *" at bounding box center [993, 409] width 395 height 31
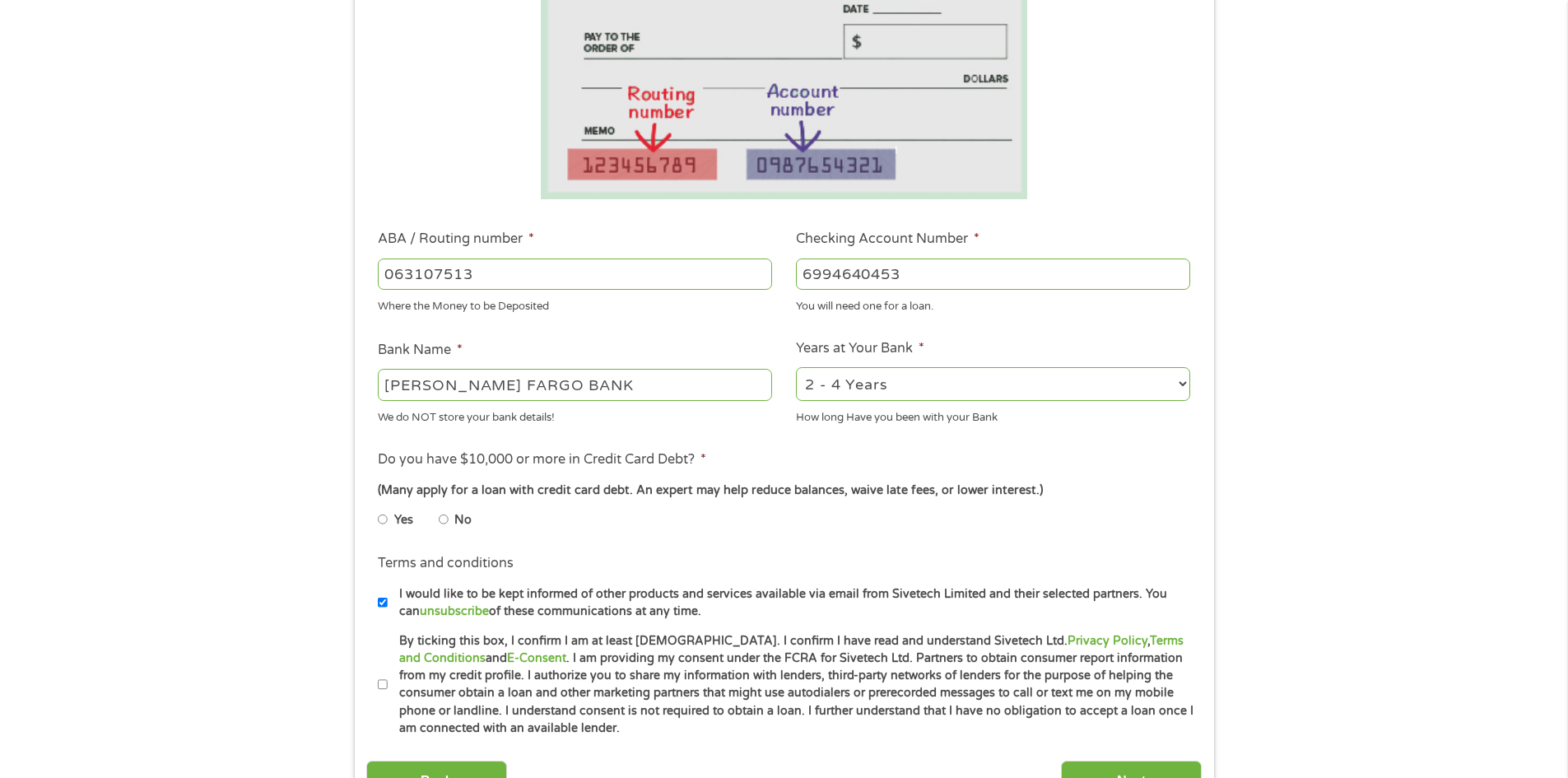
scroll to position [329, 0]
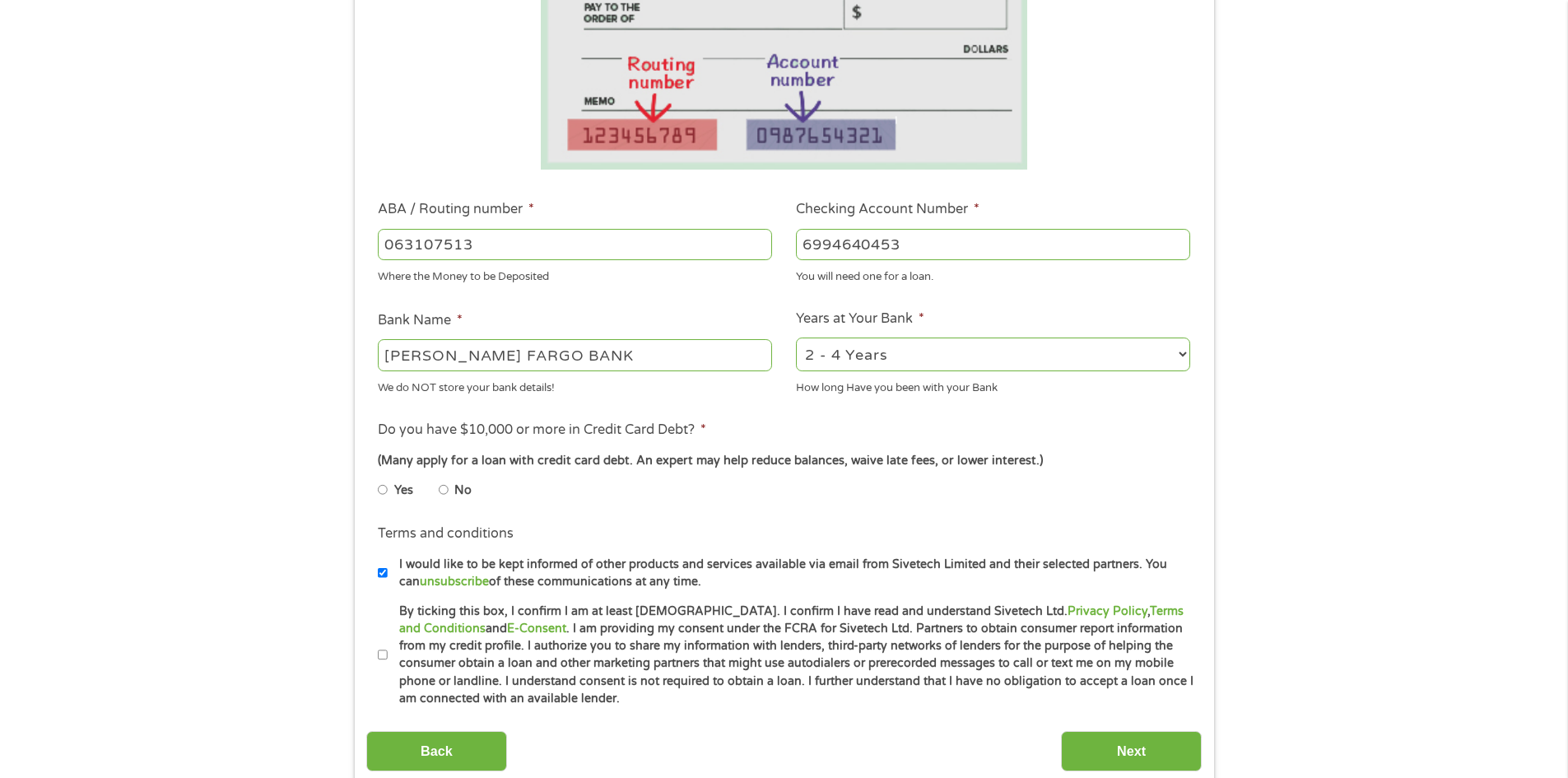
type input "6994640453"
click at [445, 489] on input "No" at bounding box center [444, 489] width 10 height 26
radio input "true"
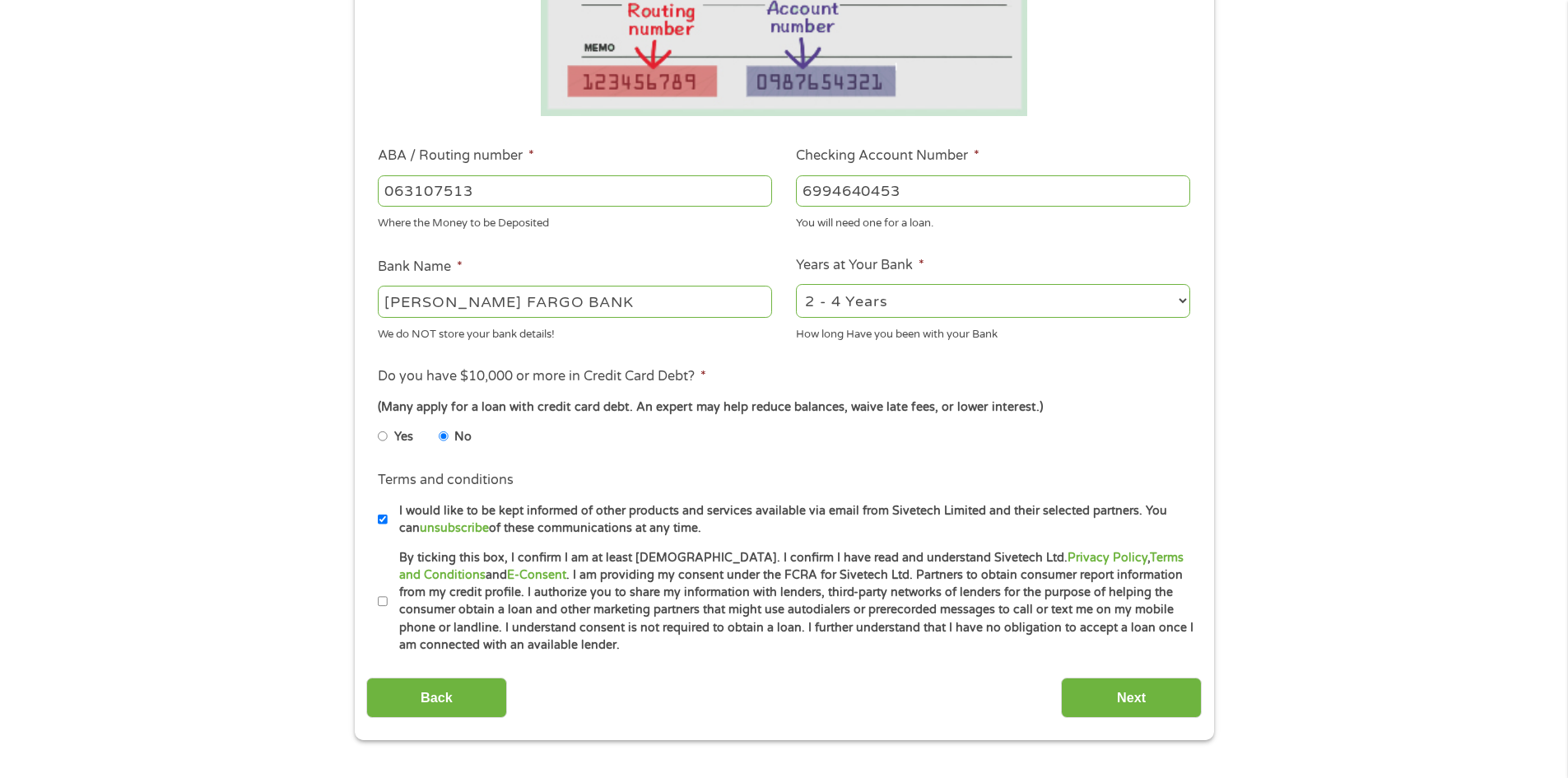
scroll to position [411, 0]
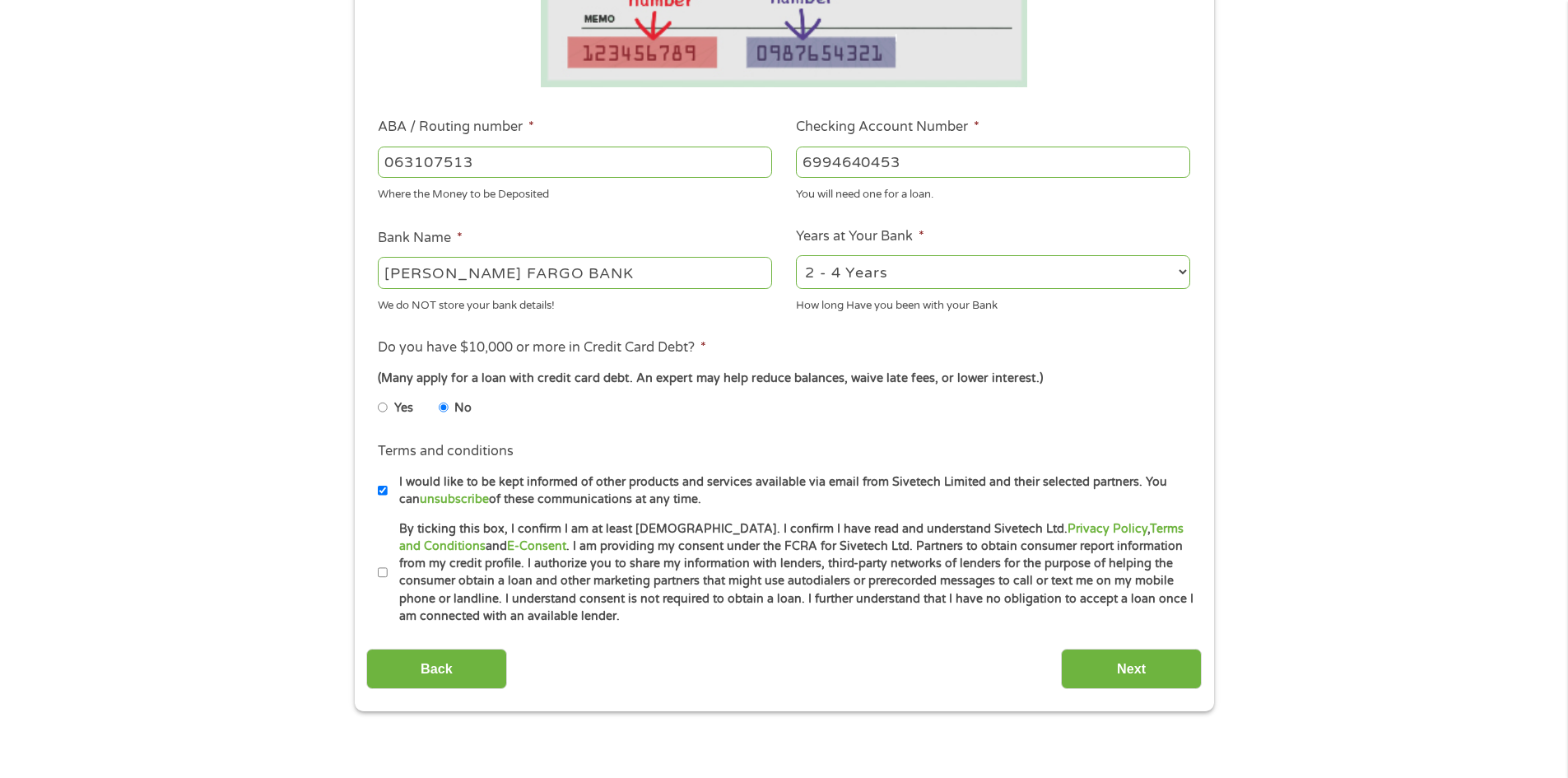
click at [379, 572] on input "By ticking this box, I confirm I am at least 18 years old. I confirm I have rea…" at bounding box center [383, 572] width 10 height 26
checkbox input "true"
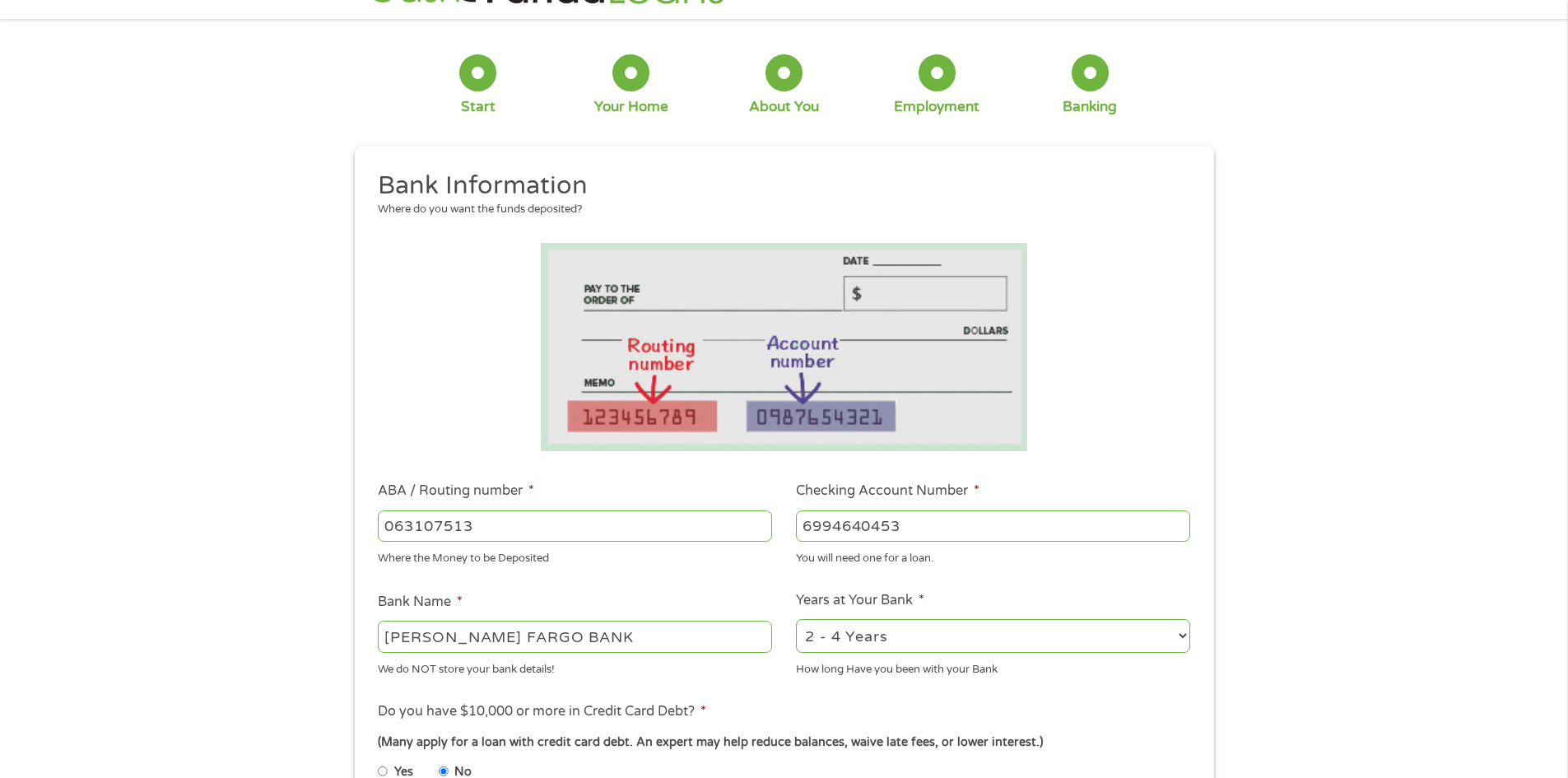
scroll to position [82, 0]
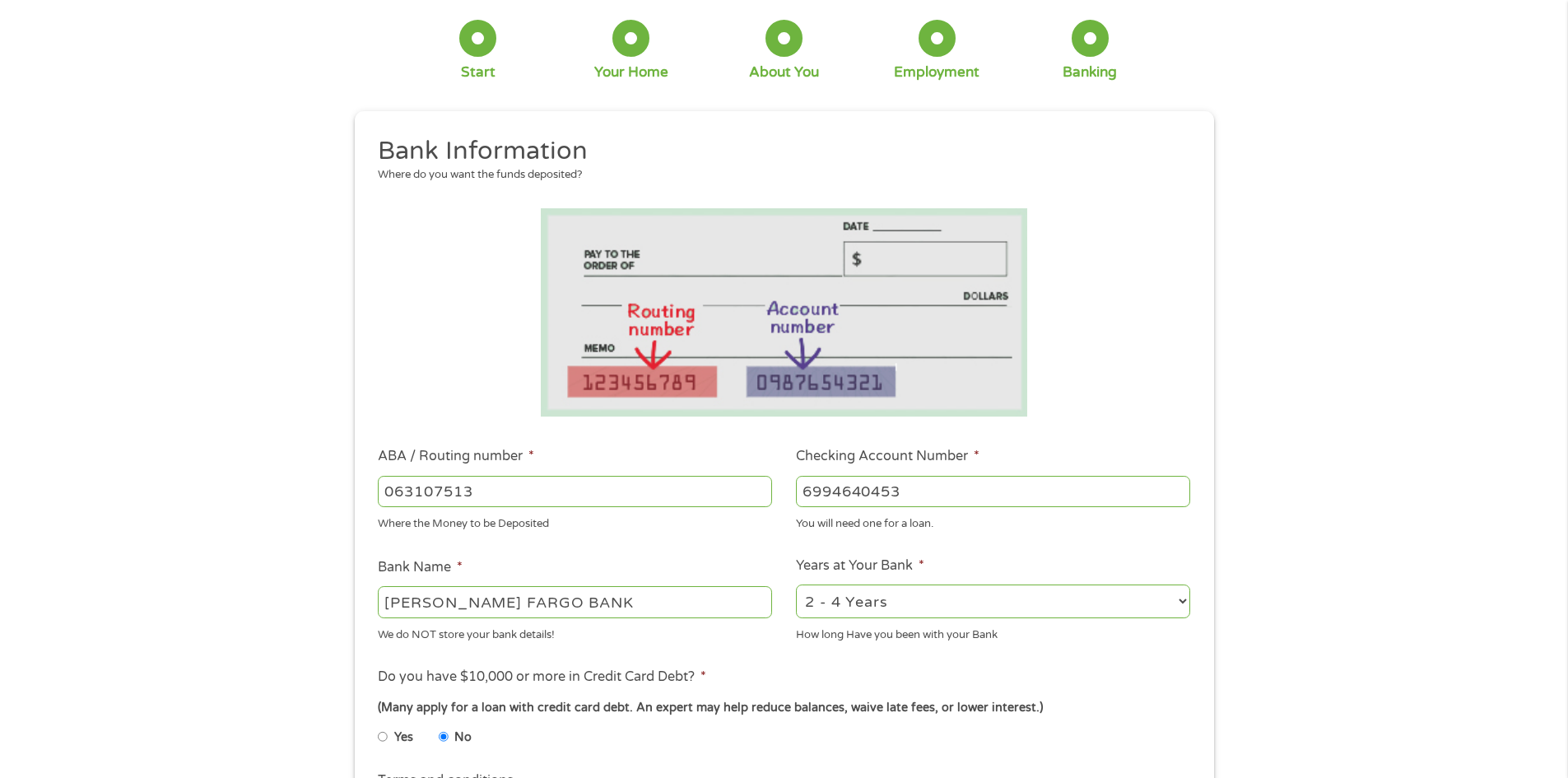
click at [953, 600] on select "2 - 4 Years 6 - 12 Months 1 - 2 Years Over 4 Years" at bounding box center [993, 601] width 395 height 34
select select "24months"
click at [796, 584] on select "2 - 4 Years 6 - 12 Months 1 - 2 Years Over 4 Years" at bounding box center [993, 601] width 395 height 34
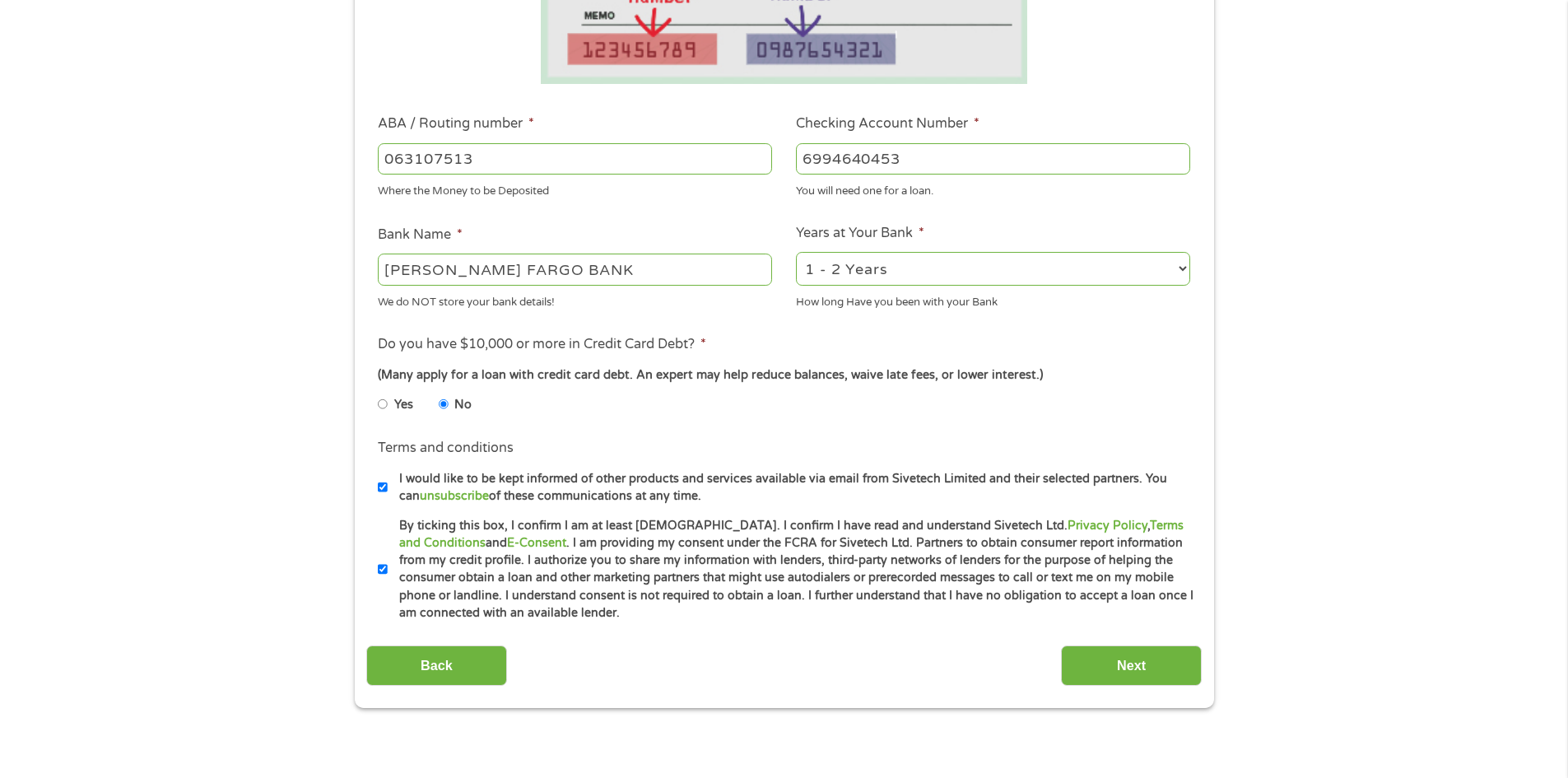
scroll to position [493, 0]
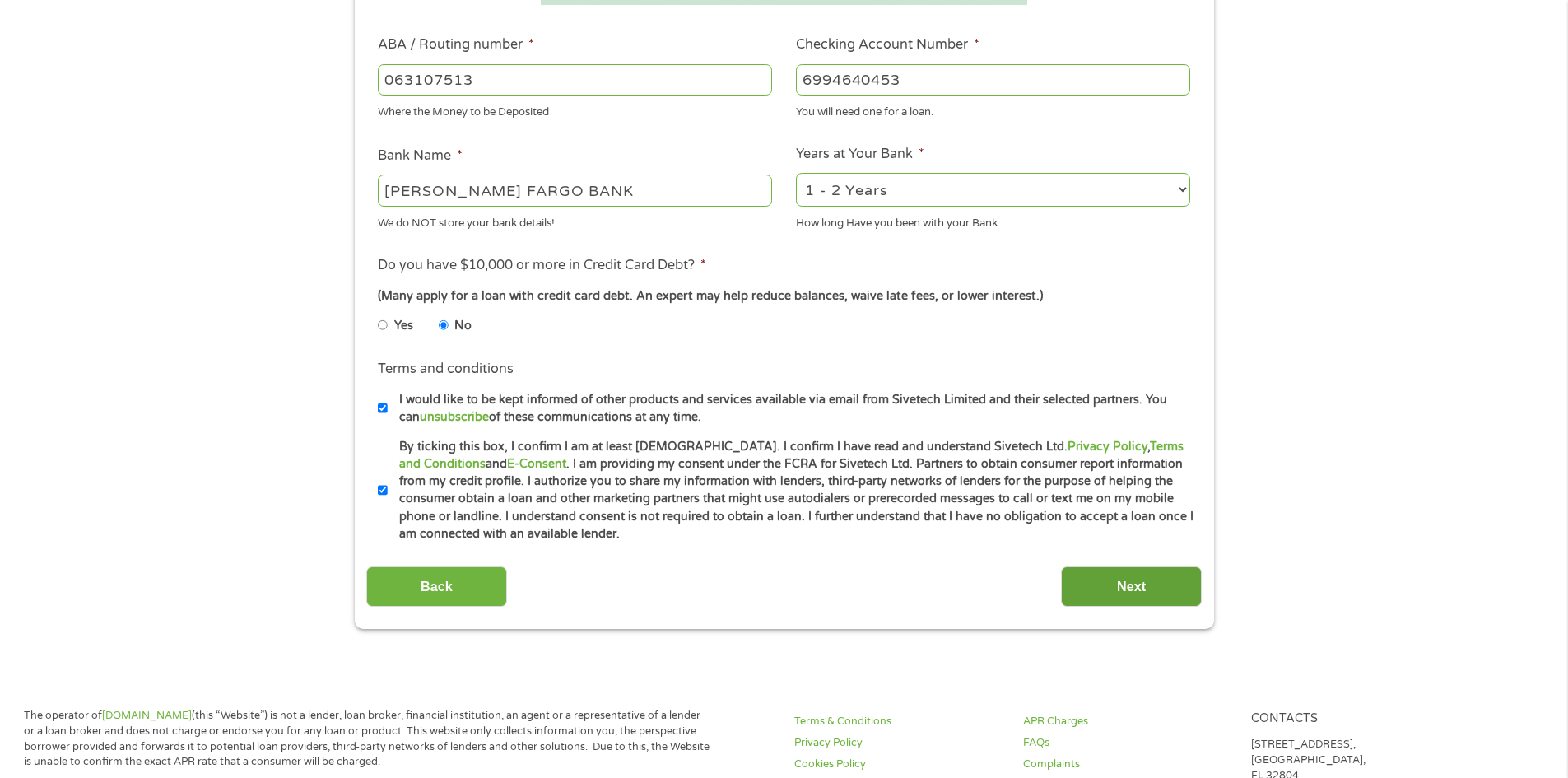
click at [1151, 584] on input "Next" at bounding box center [1132, 587] width 141 height 40
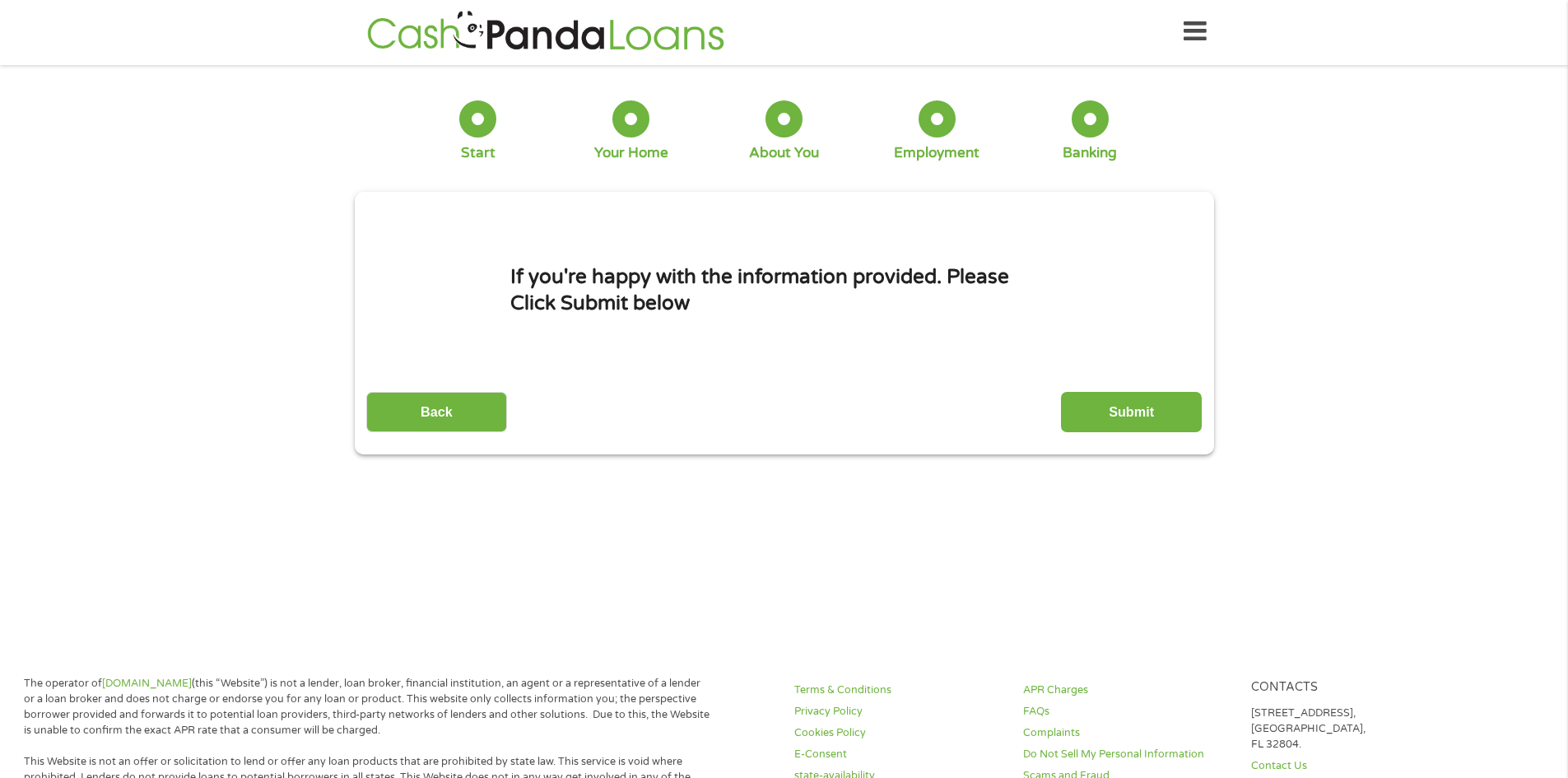
scroll to position [0, 0]
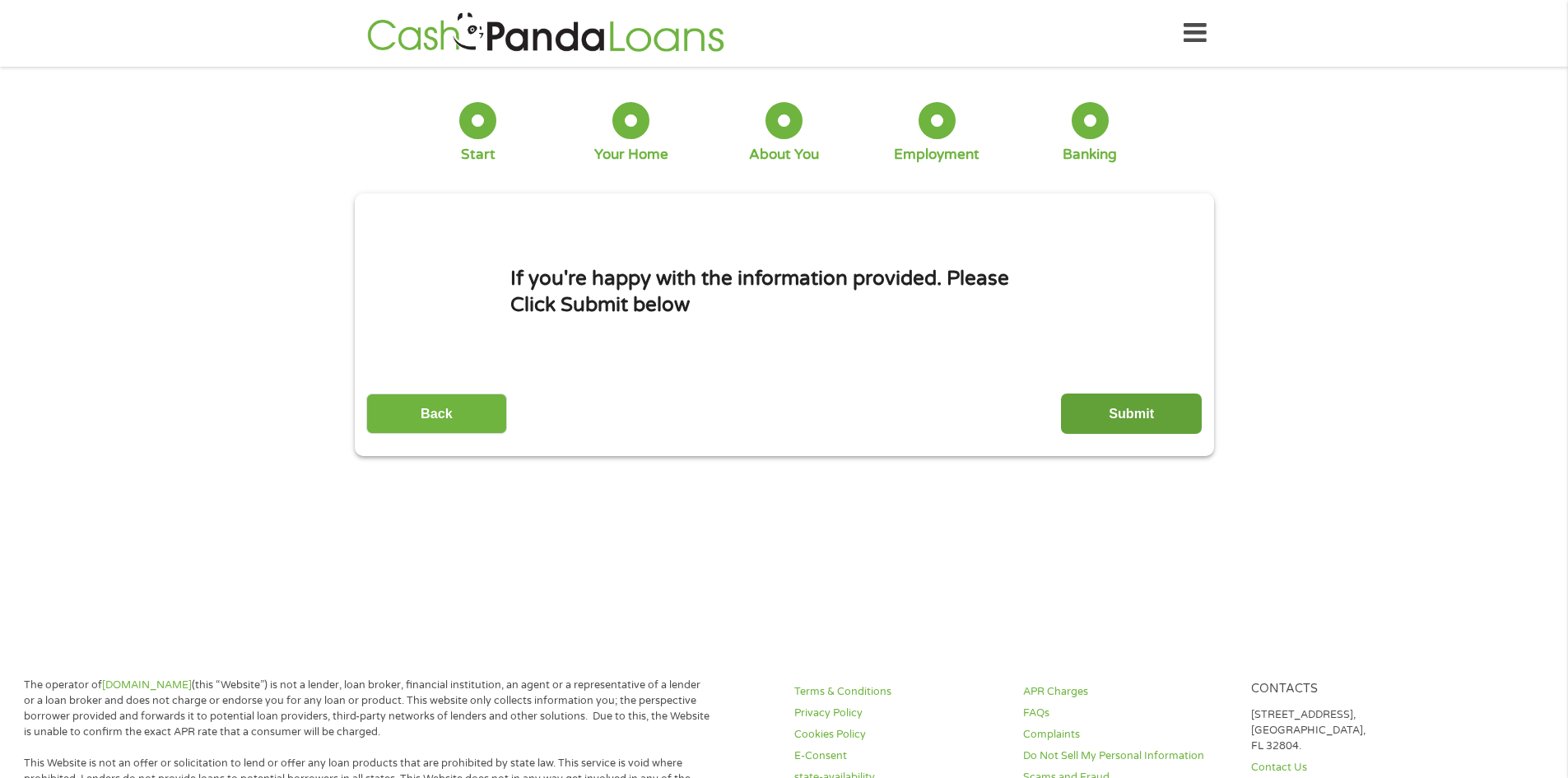
click at [1096, 419] on input "Submit" at bounding box center [1132, 414] width 141 height 40
